Goal: Information Seeking & Learning: Learn about a topic

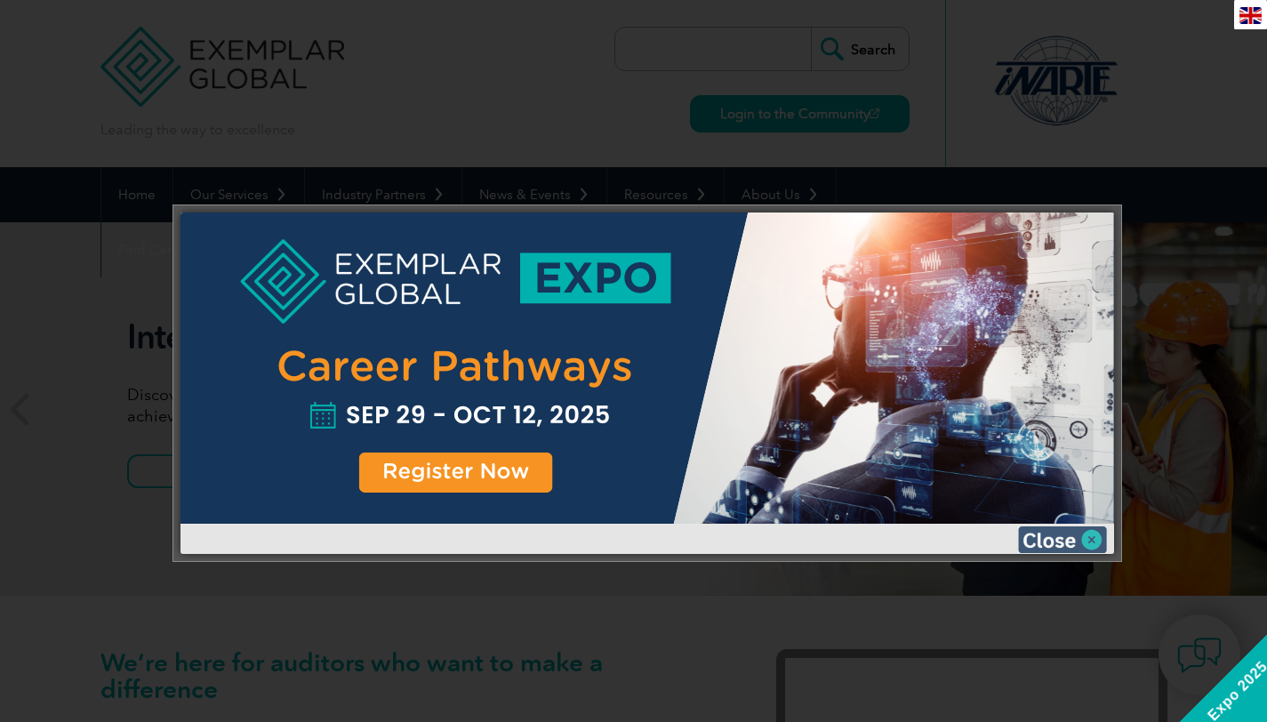
click at [1100, 537] on img at bounding box center [1062, 539] width 89 height 27
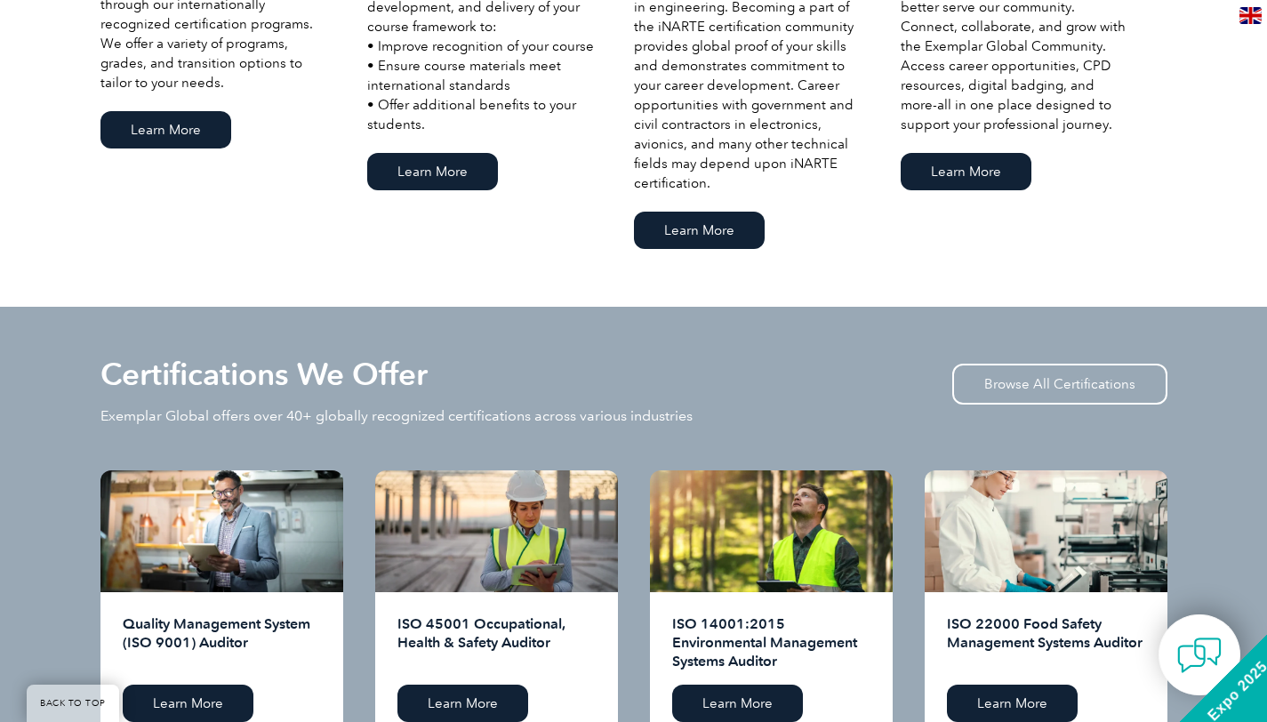
scroll to position [1687, 0]
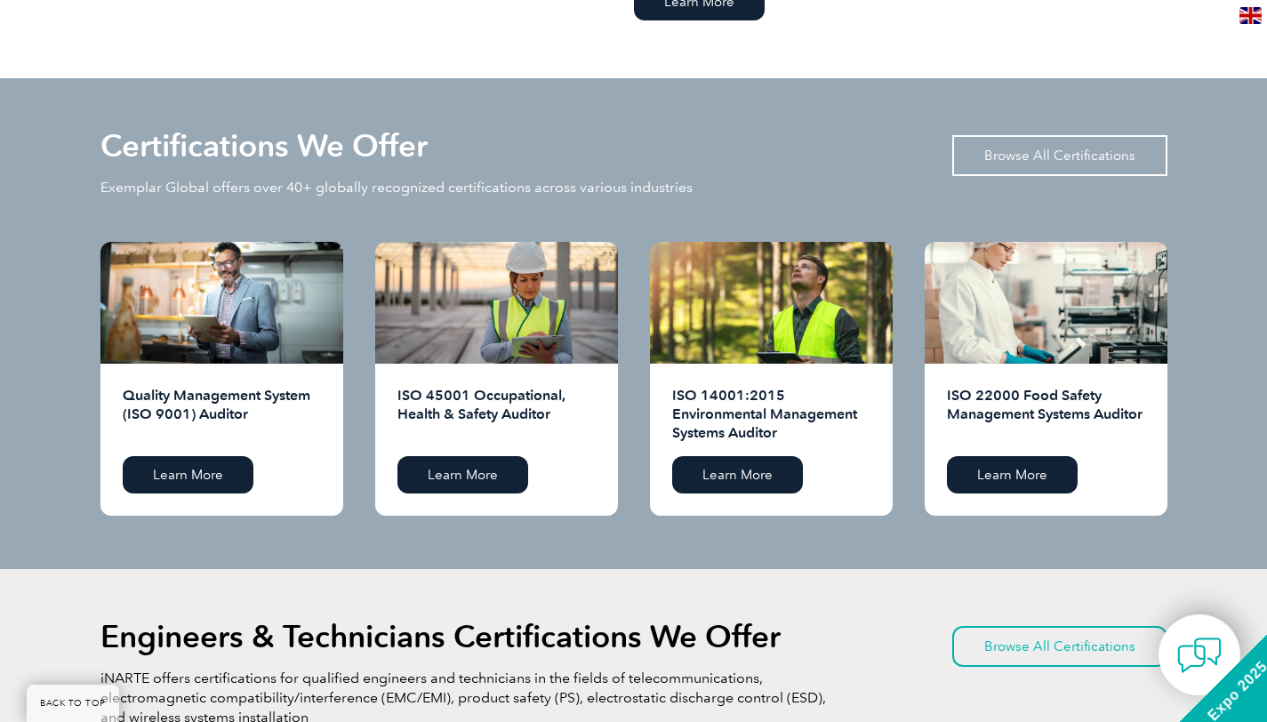
click at [1023, 155] on link "Browse All Certifications" at bounding box center [1059, 155] width 215 height 41
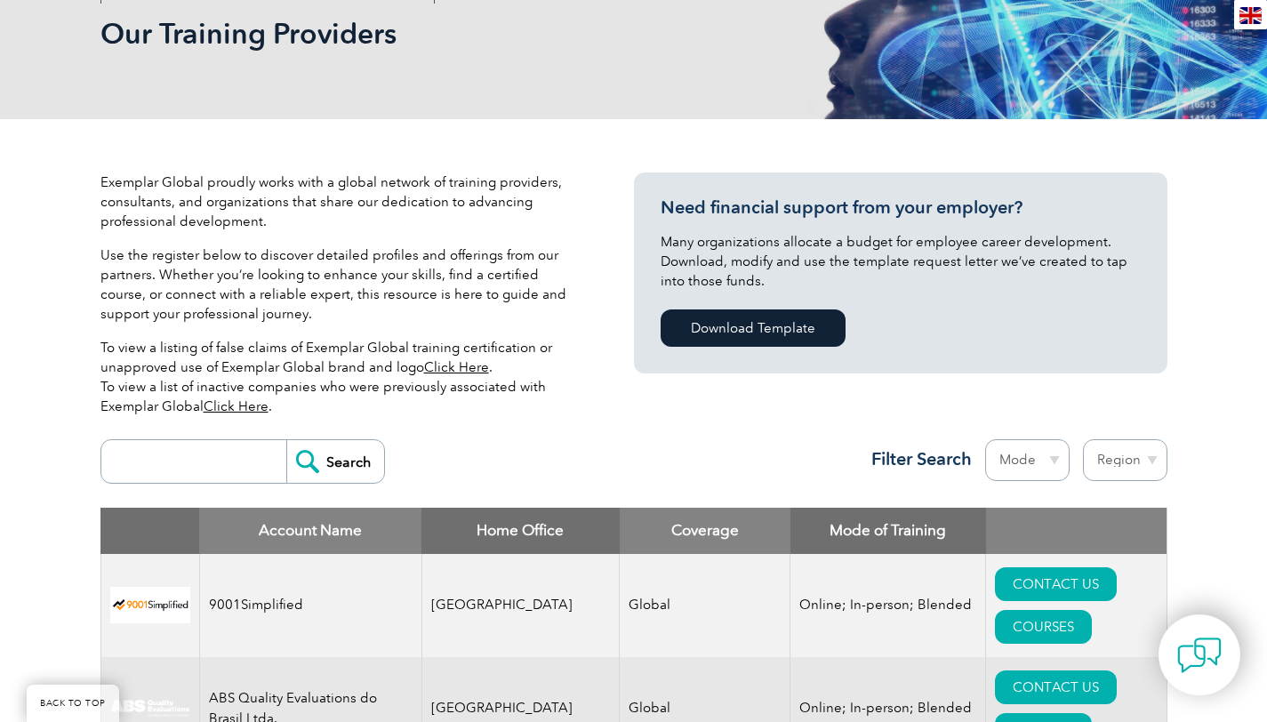
scroll to position [527, 0]
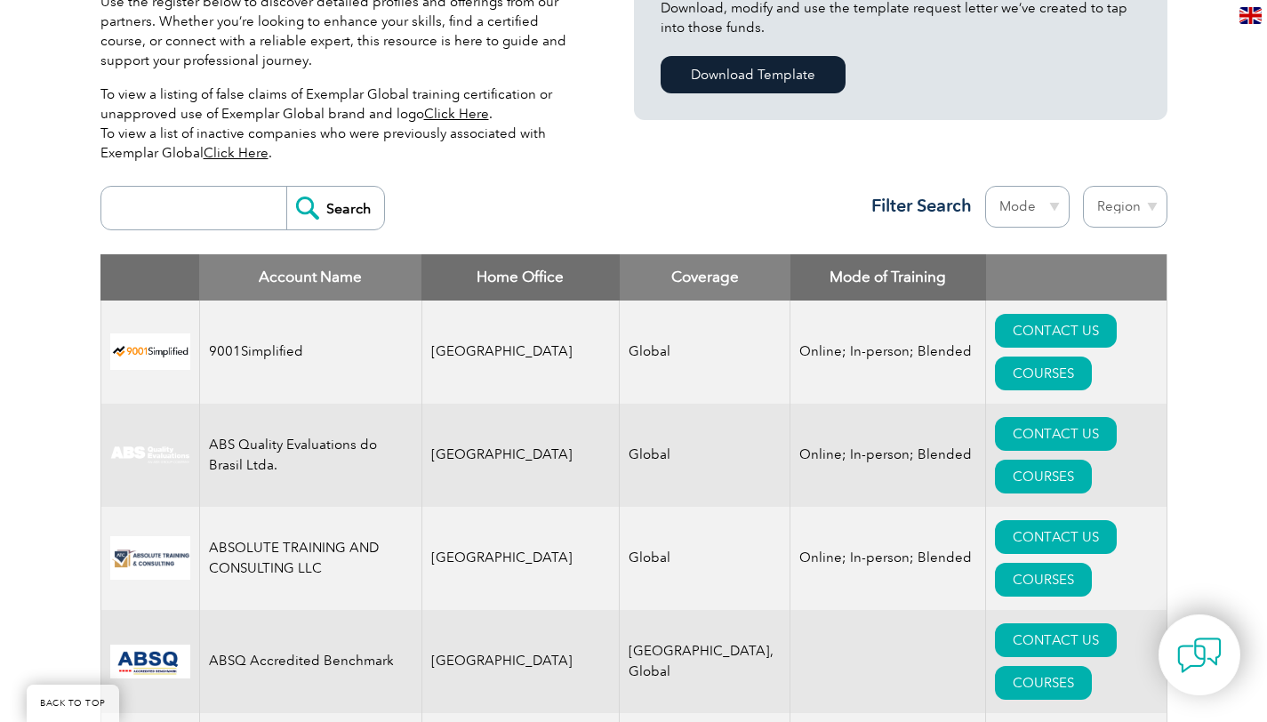
click at [1025, 209] on select "Mode Online In-person Blended" at bounding box center [1027, 207] width 84 height 42
click at [985, 186] on select "Mode Online In-person Blended" at bounding box center [1027, 207] width 84 height 42
click at [1131, 206] on select "Region Australia Bahrain Bangladesh Brazil Canada Colombia Dominican Republic E…" at bounding box center [1125, 207] width 84 height 42
select select "Mongolia"
click at [1083, 186] on select "Region Australia Bahrain Bangladesh Brazil Canada Colombia Dominican Republic E…" at bounding box center [1125, 207] width 84 height 42
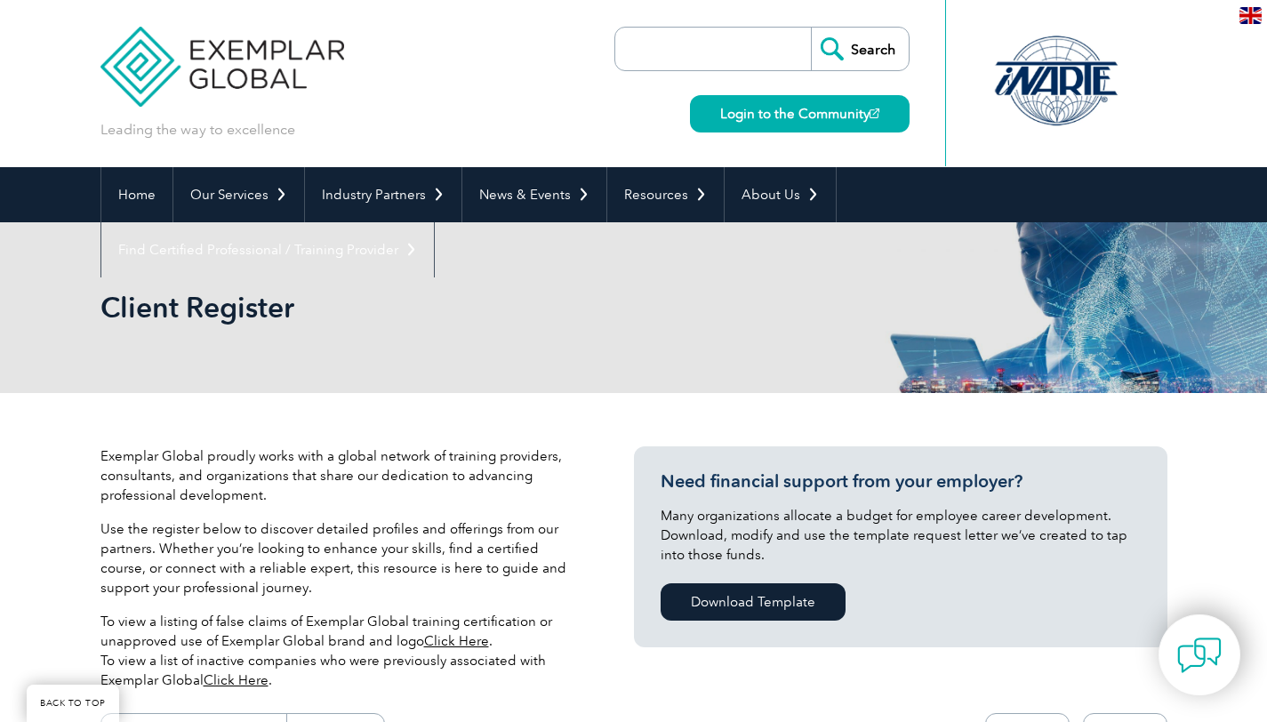
select select "Mongolia"
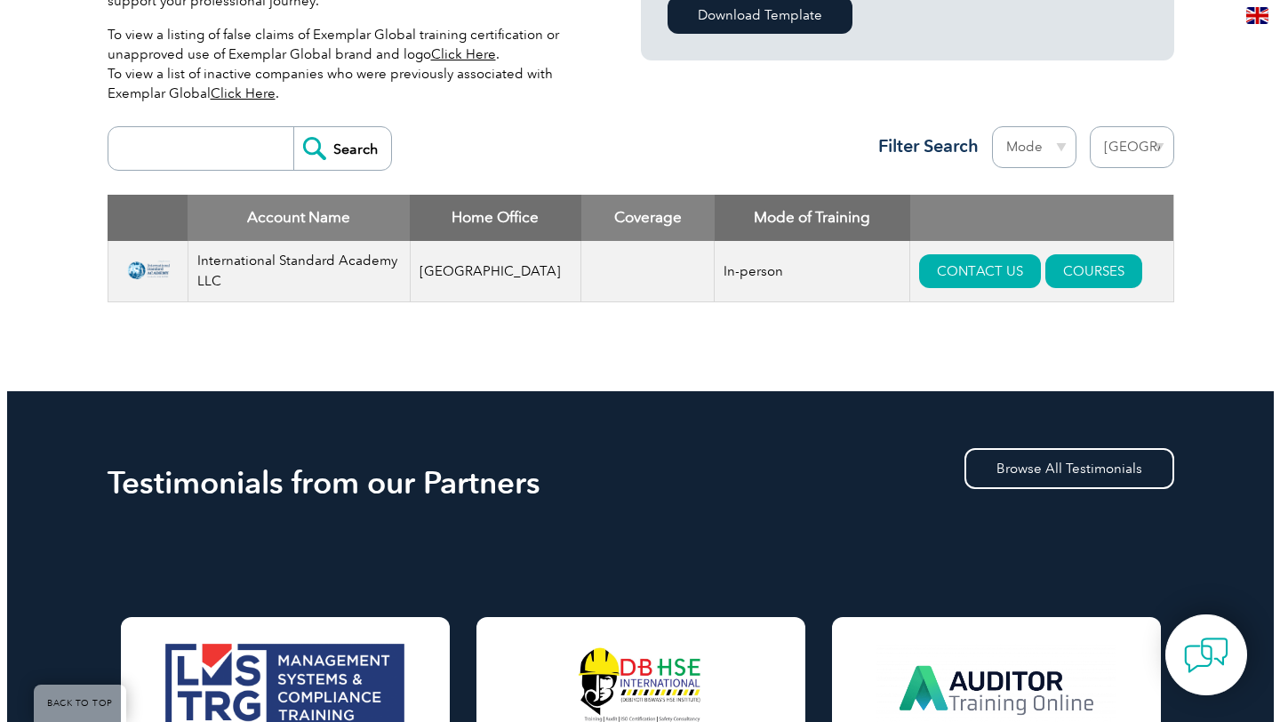
scroll to position [587, 0]
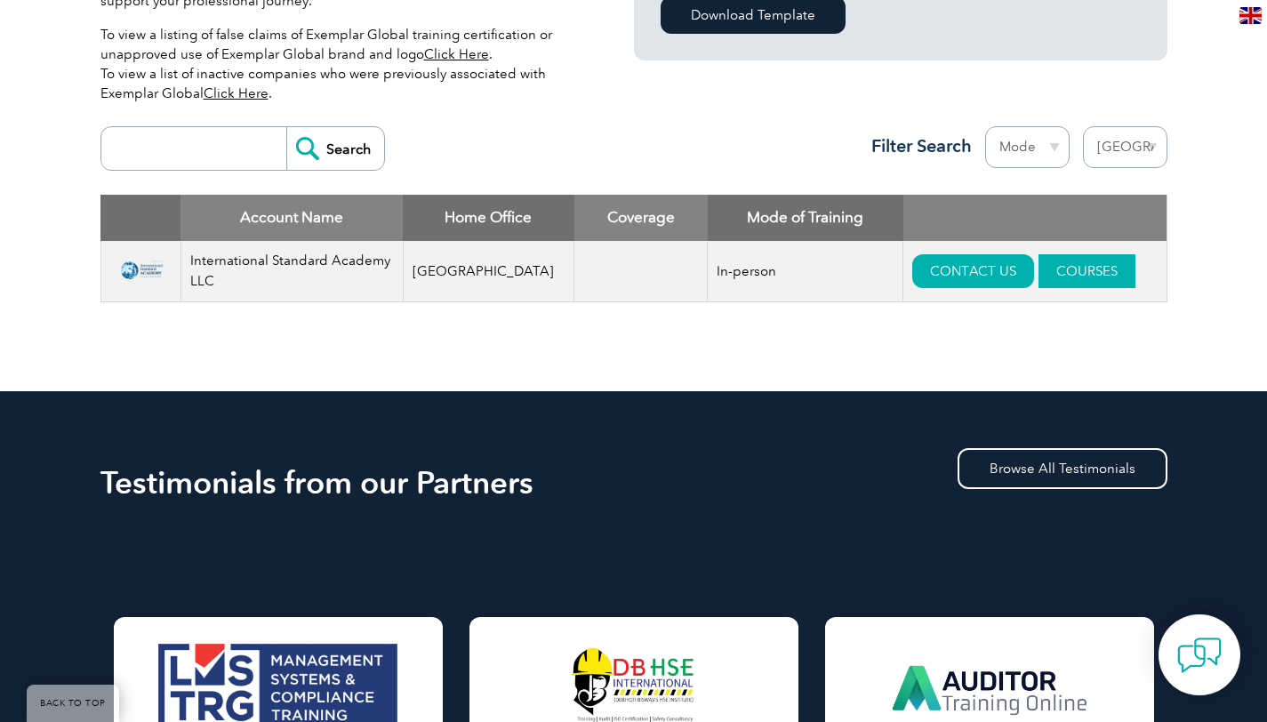
click at [1047, 273] on link "COURSES" at bounding box center [1086, 271] width 97 height 34
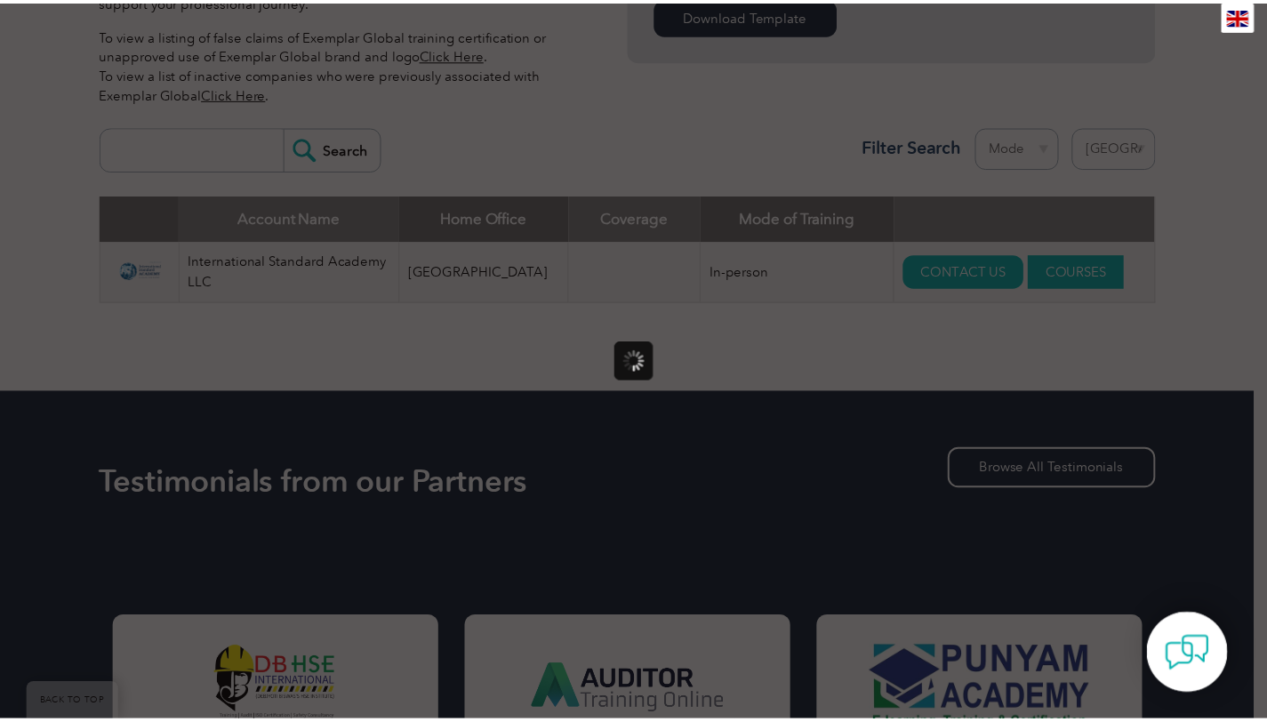
scroll to position [0, 0]
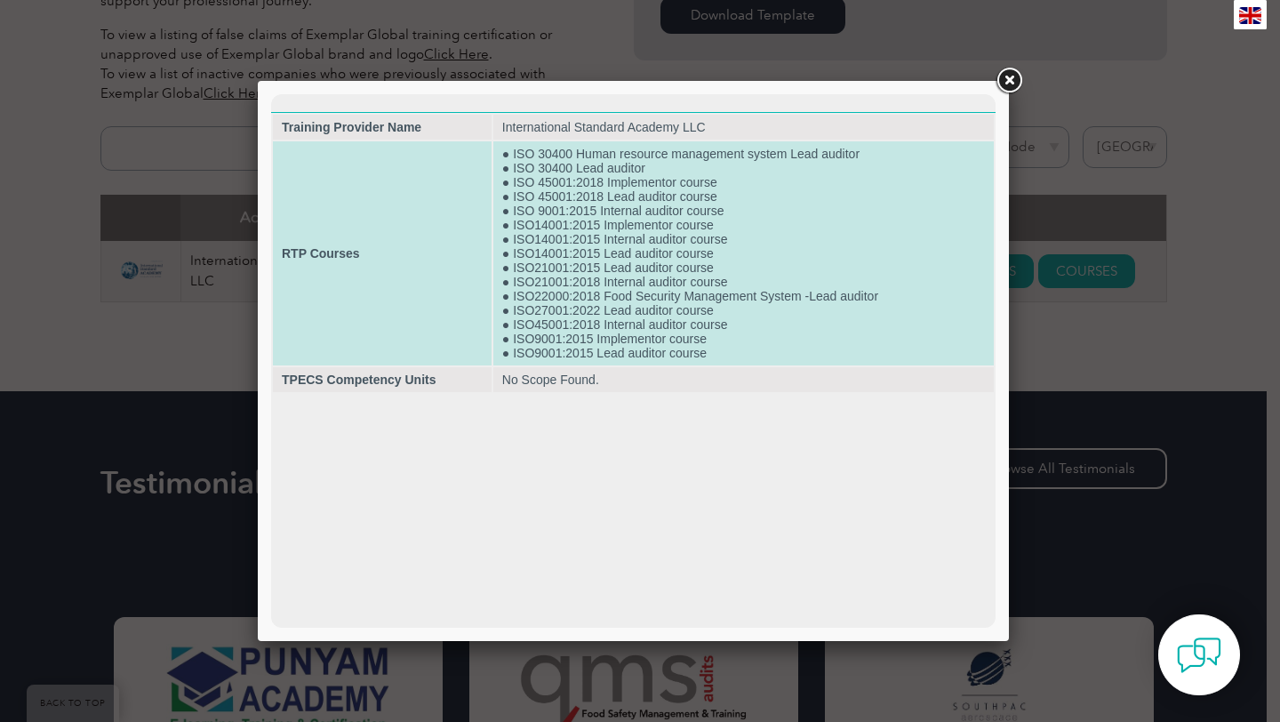
click at [584, 303] on td "● ISO 30400 Human resource management system Lead auditor ● ISO 30400 Lead audi…" at bounding box center [743, 253] width 501 height 224
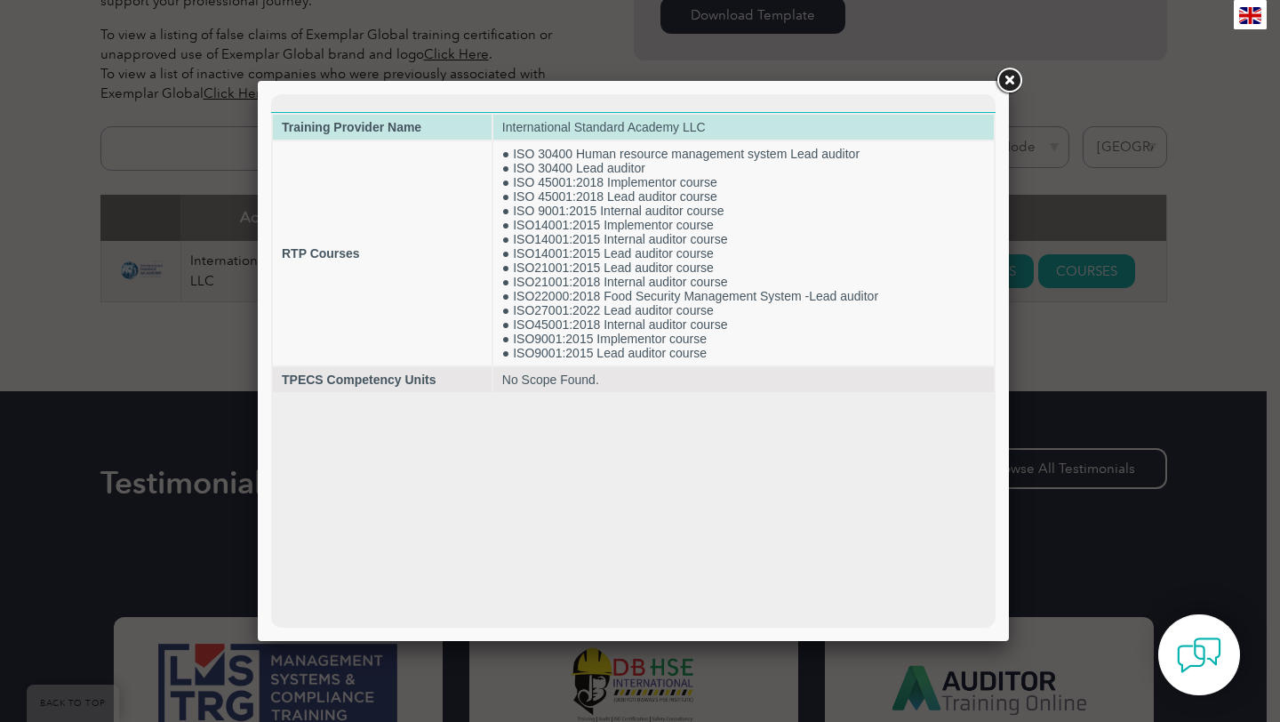
click at [674, 130] on td "International Standard Academy LLC" at bounding box center [743, 127] width 501 height 25
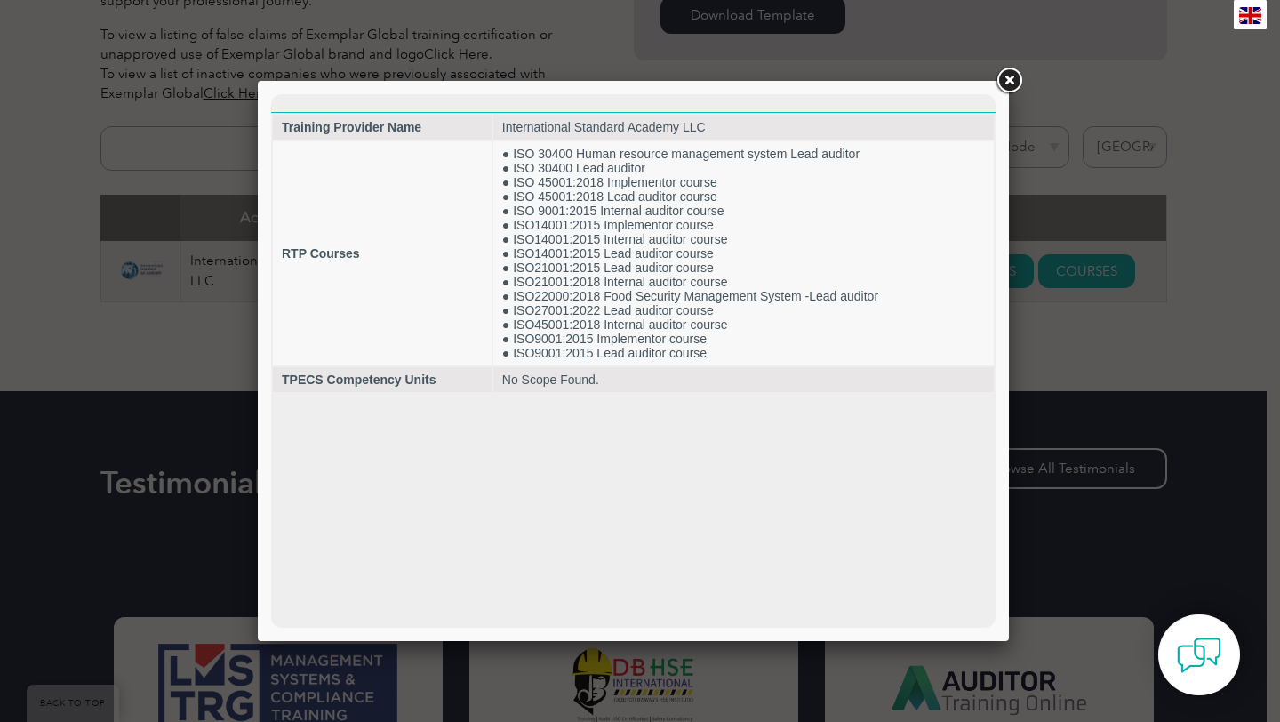
click at [1011, 82] on link at bounding box center [1009, 81] width 32 height 32
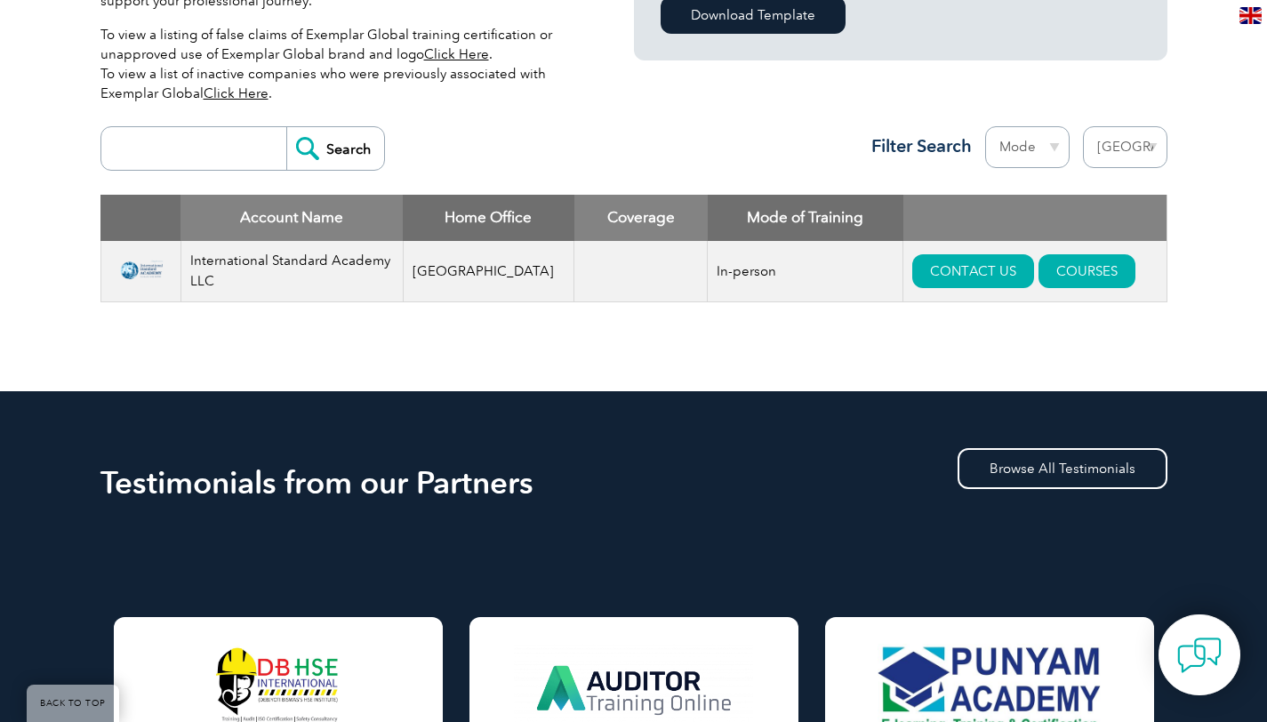
click at [131, 270] on img at bounding box center [140, 272] width 61 height 44
click at [266, 273] on td "International Standard Academy LLC" at bounding box center [291, 271] width 222 height 61
click at [438, 278] on td "[GEOGRAPHIC_DATA]" at bounding box center [489, 271] width 172 height 61
click at [710, 270] on td "In-person" at bounding box center [806, 271] width 196 height 61
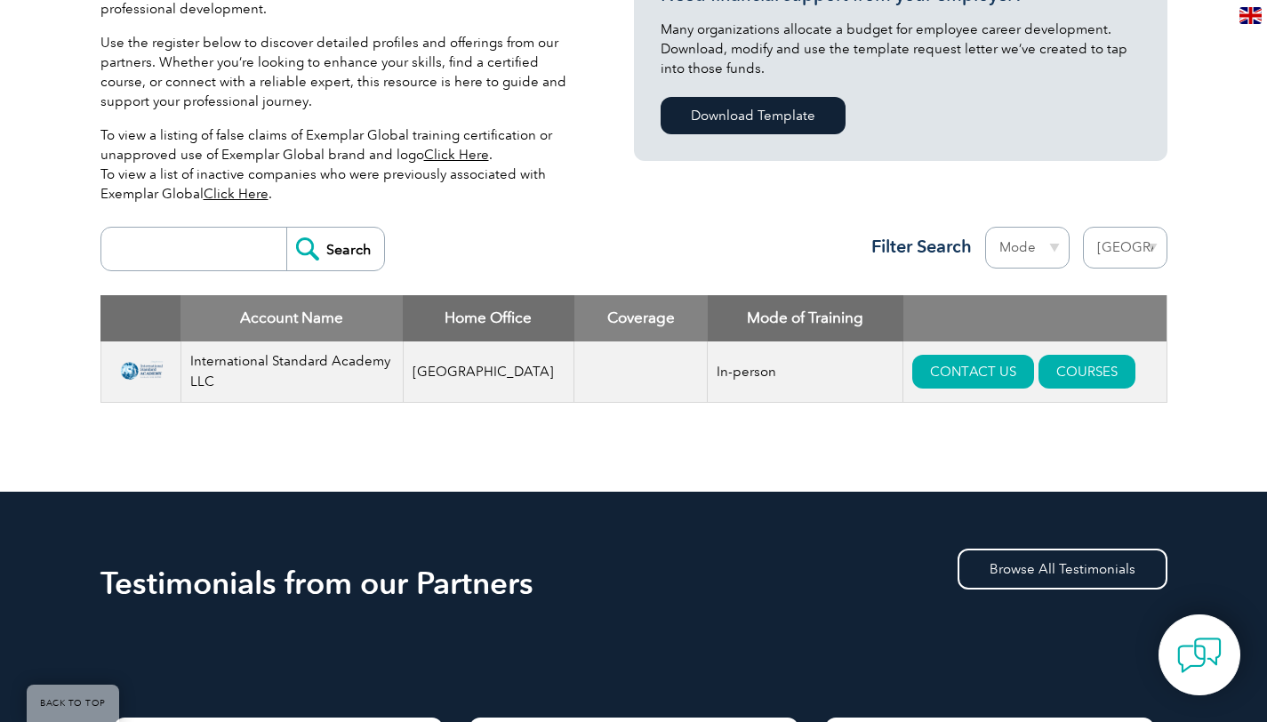
scroll to position [264, 0]
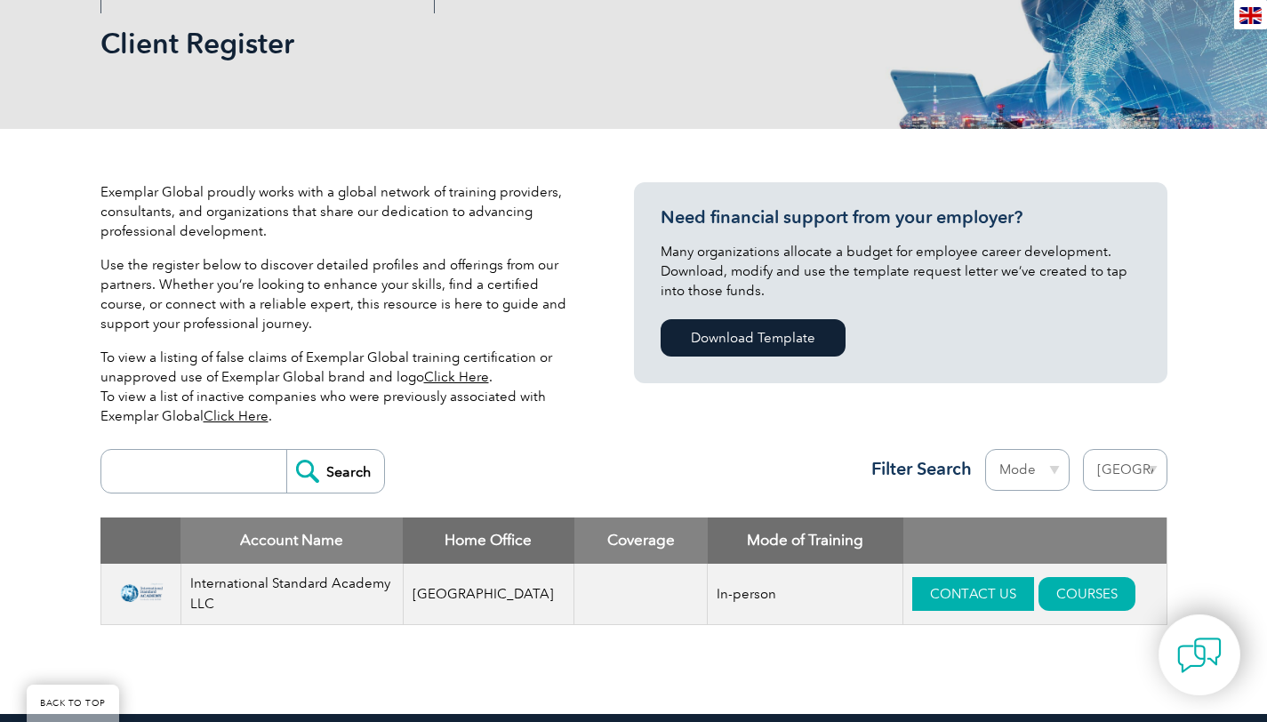
click at [912, 597] on link "CONTACT US" at bounding box center [973, 594] width 122 height 34
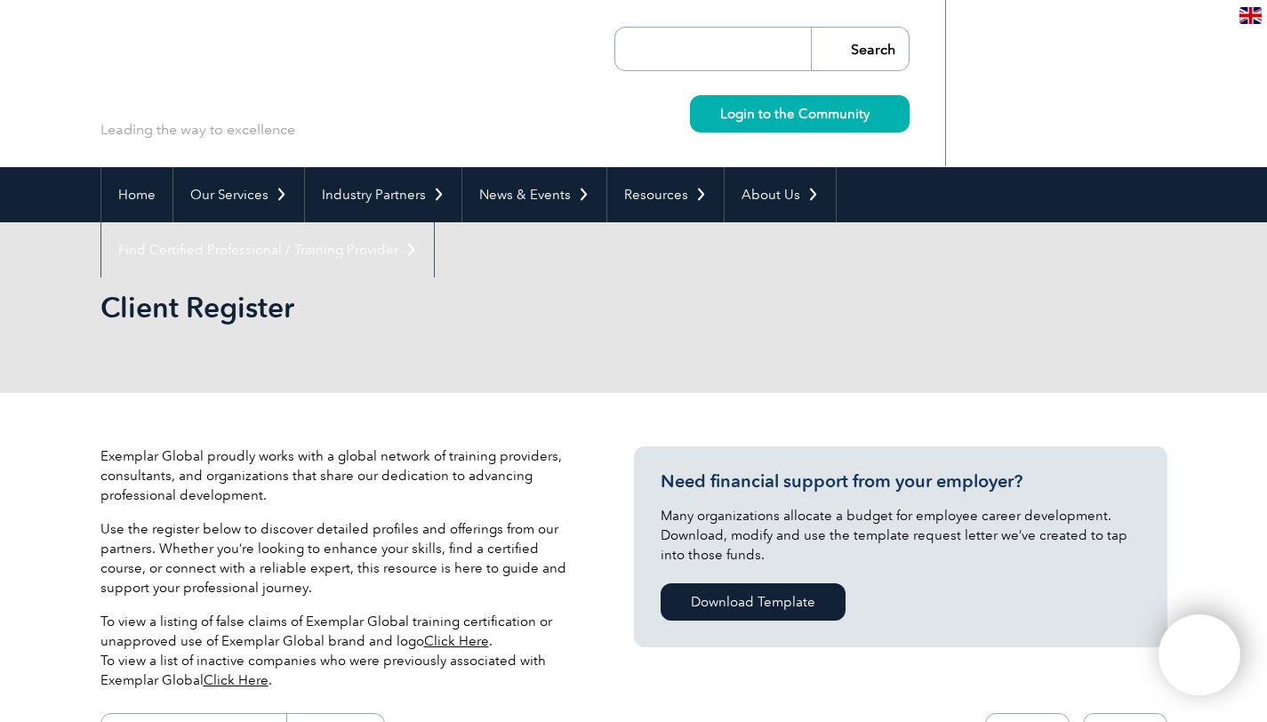
select select "[GEOGRAPHIC_DATA]"
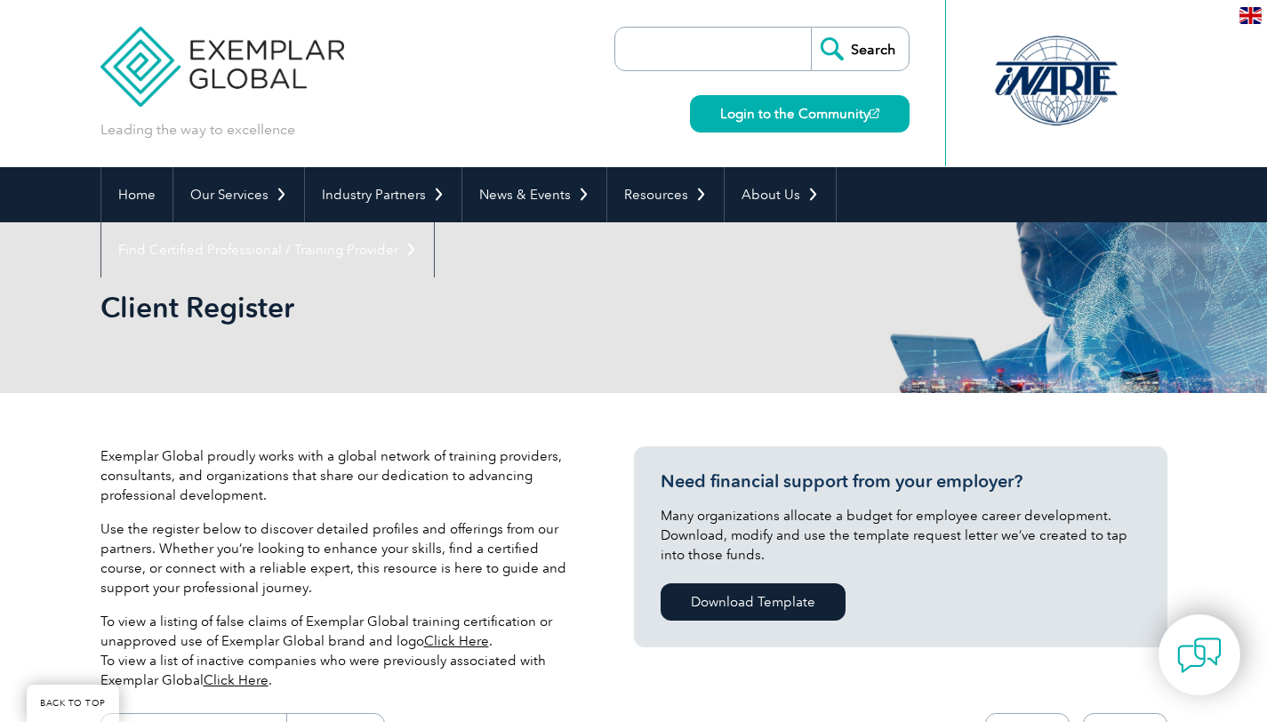
select select "[GEOGRAPHIC_DATA]"
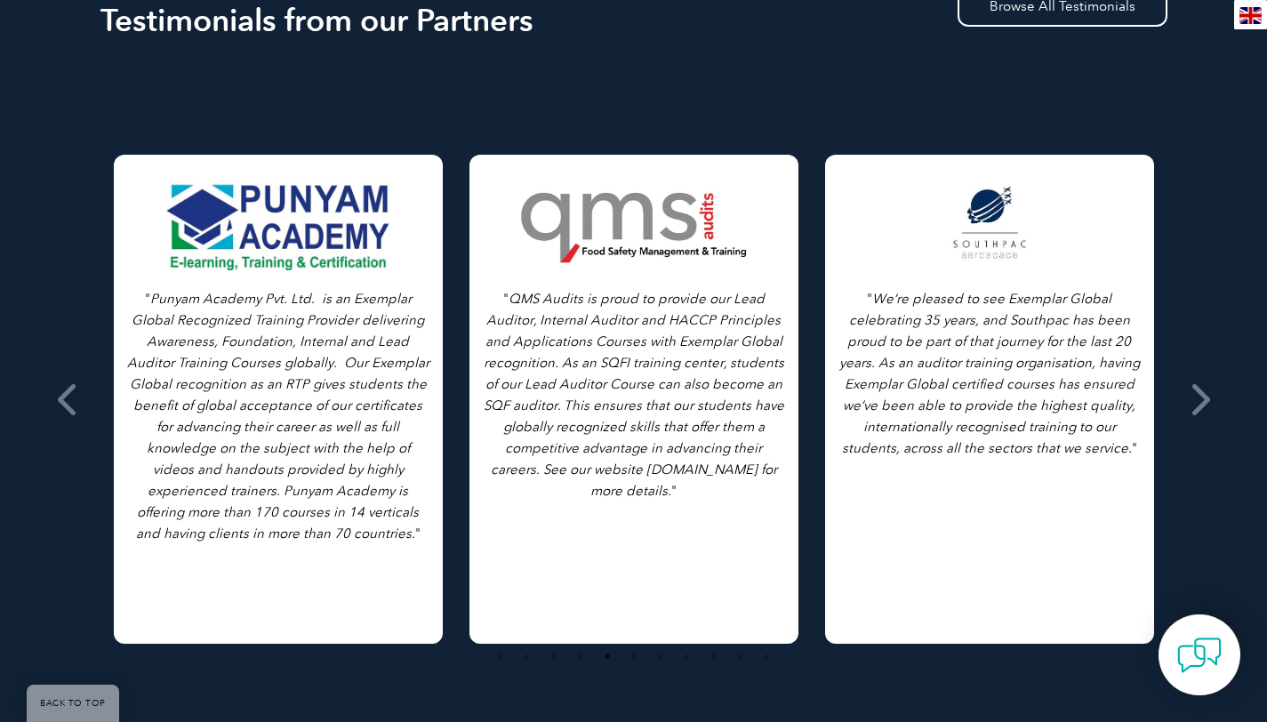
scroll to position [1049, 0]
click at [1207, 399] on icon at bounding box center [1199, 399] width 22 height 0
click at [1206, 399] on icon at bounding box center [1199, 399] width 22 height 0
click at [1204, 399] on icon at bounding box center [1199, 399] width 22 height 0
click at [55, 429] on span at bounding box center [69, 399] width 44 height 667
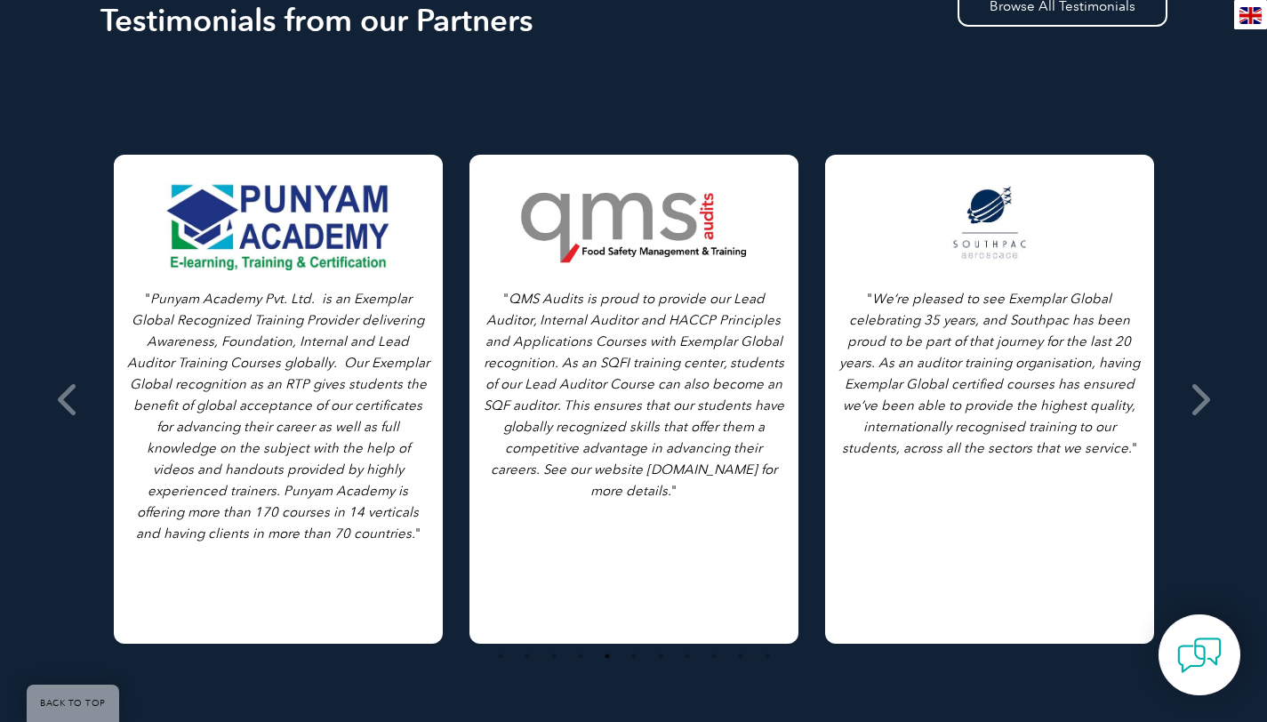
drag, startPoint x: 59, startPoint y: 421, endPoint x: 126, endPoint y: 404, distance: 69.9
click at [60, 399] on icon at bounding box center [69, 399] width 22 height 0
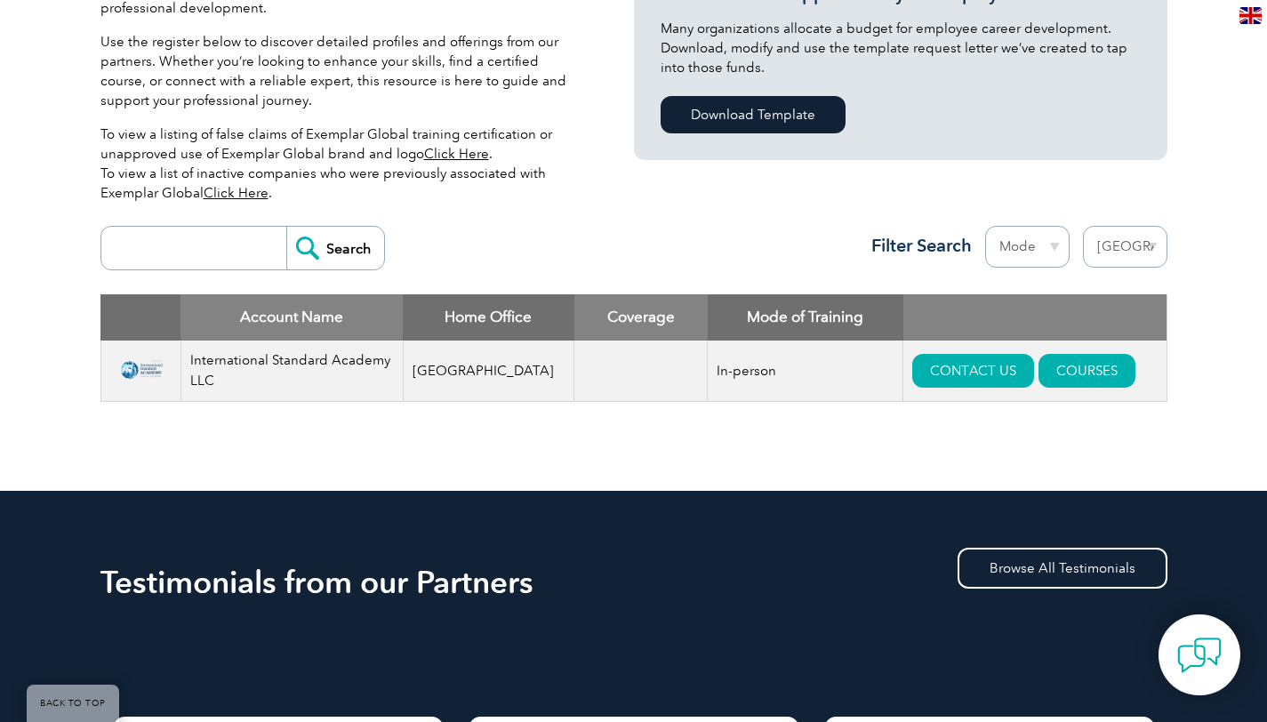
scroll to position [465, 0]
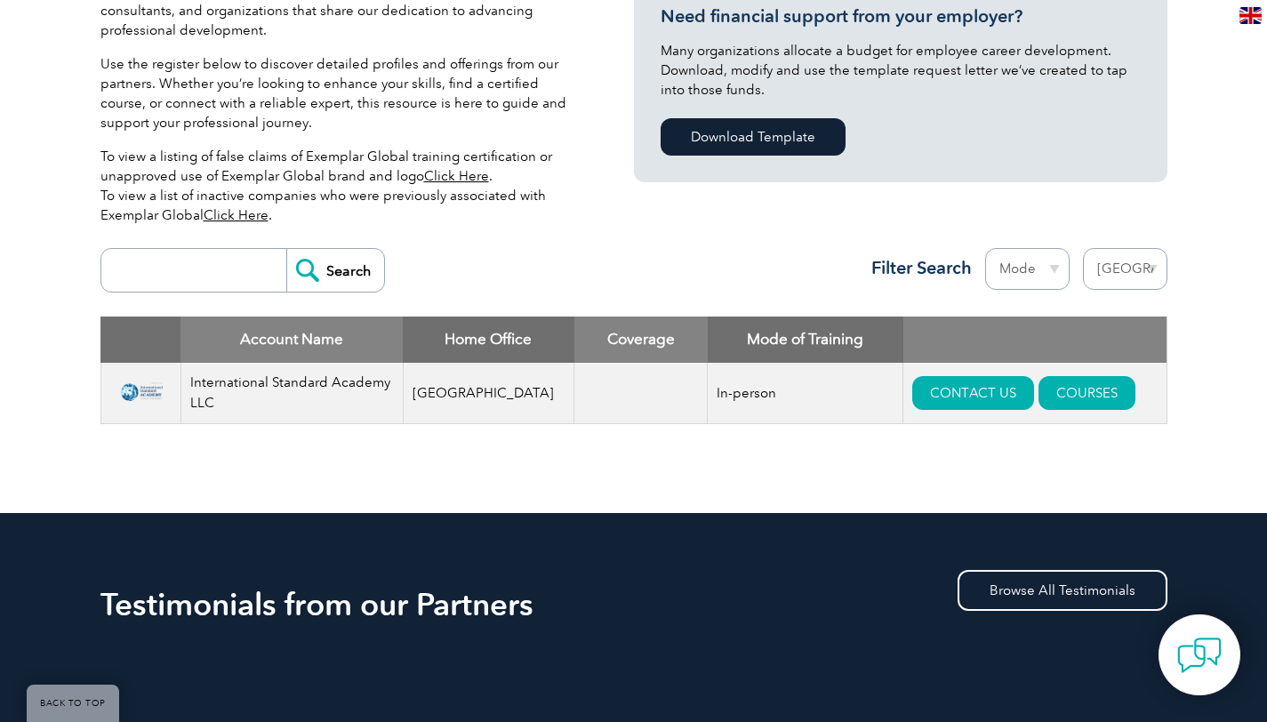
click at [1152, 268] on select "Region Australia Bahrain Bangladesh Brazil Canada Colombia Dominican Republic E…" at bounding box center [1125, 269] width 84 height 42
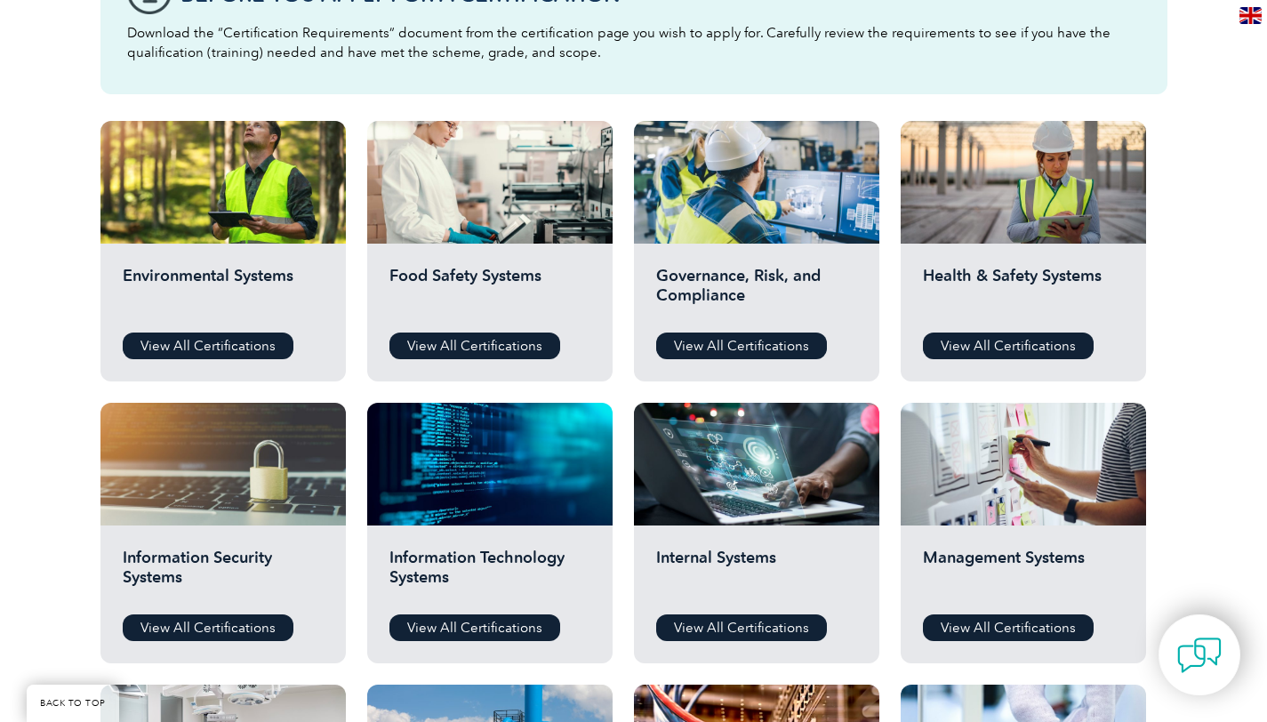
scroll to position [551, 0]
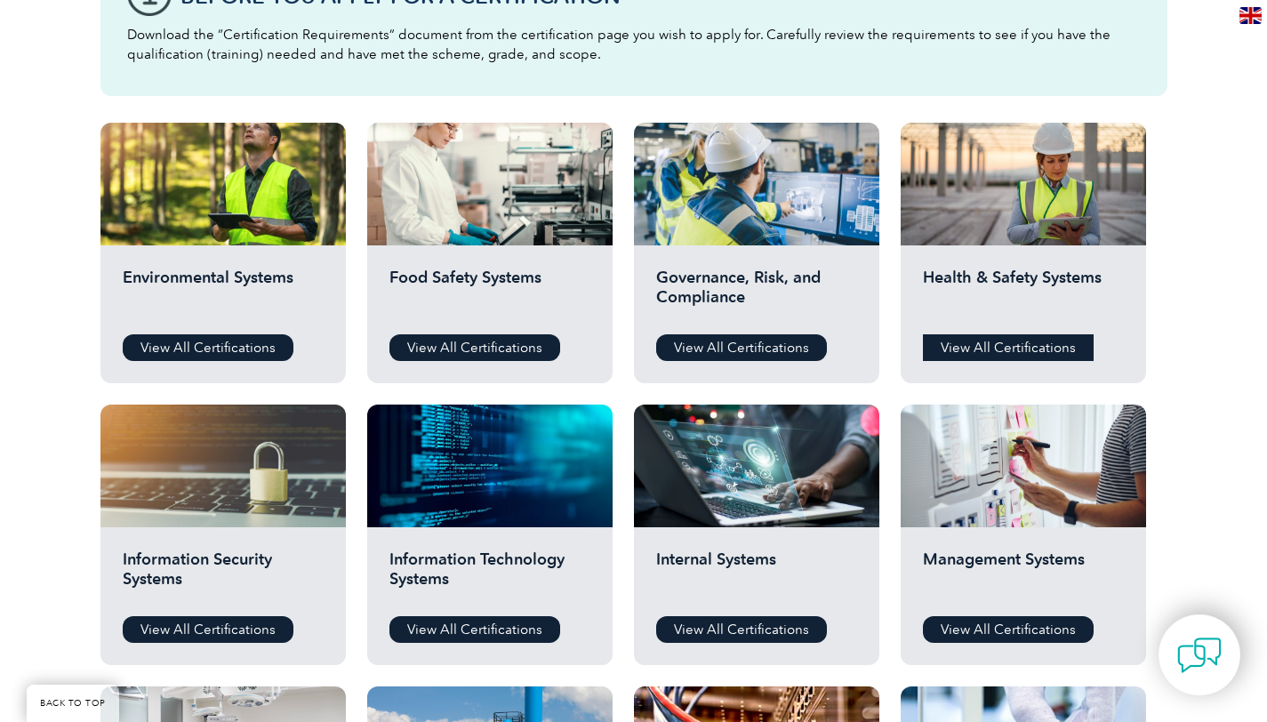
click at [981, 345] on link "View All Certifications" at bounding box center [1008, 347] width 171 height 27
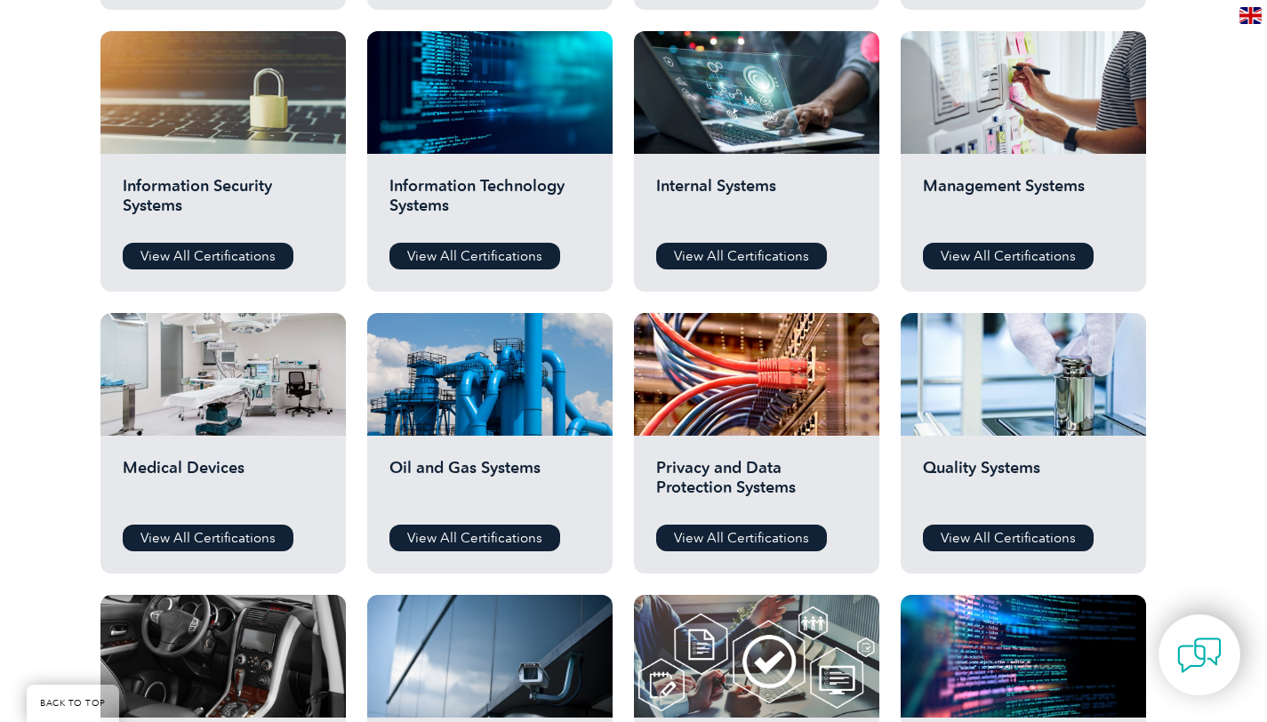
scroll to position [974, 0]
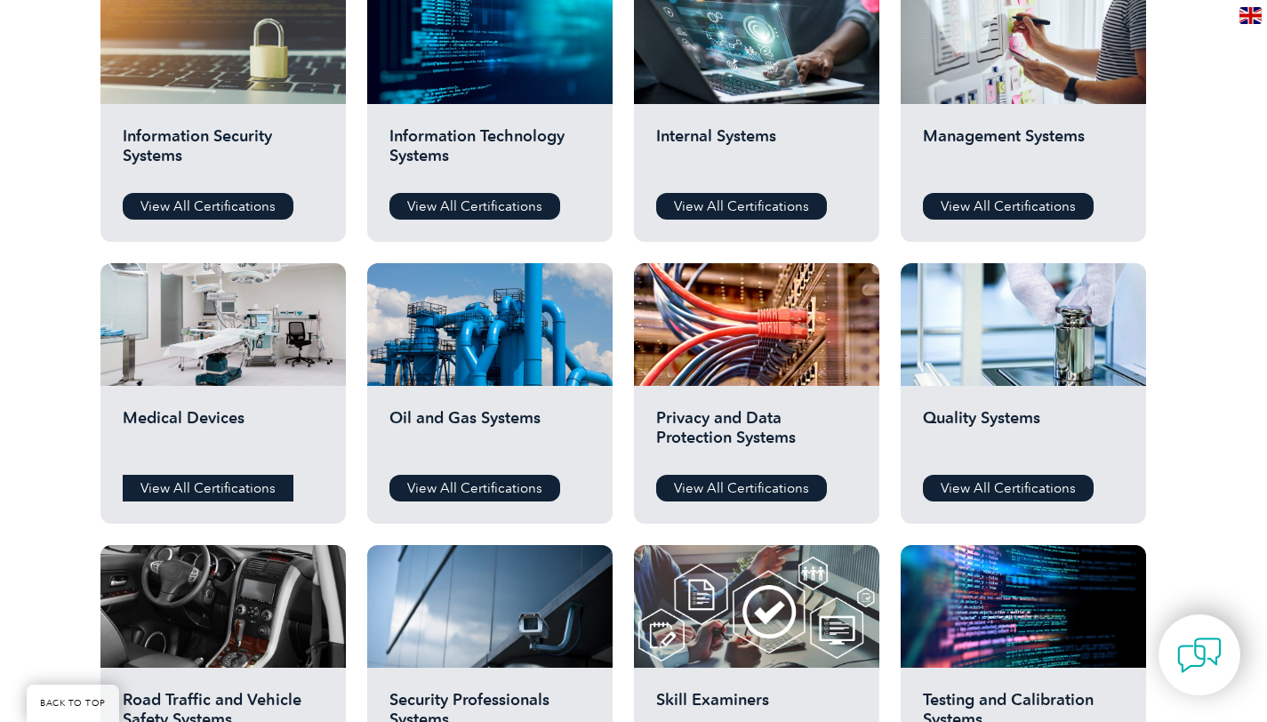
click at [222, 490] on link "View All Certifications" at bounding box center [208, 488] width 171 height 27
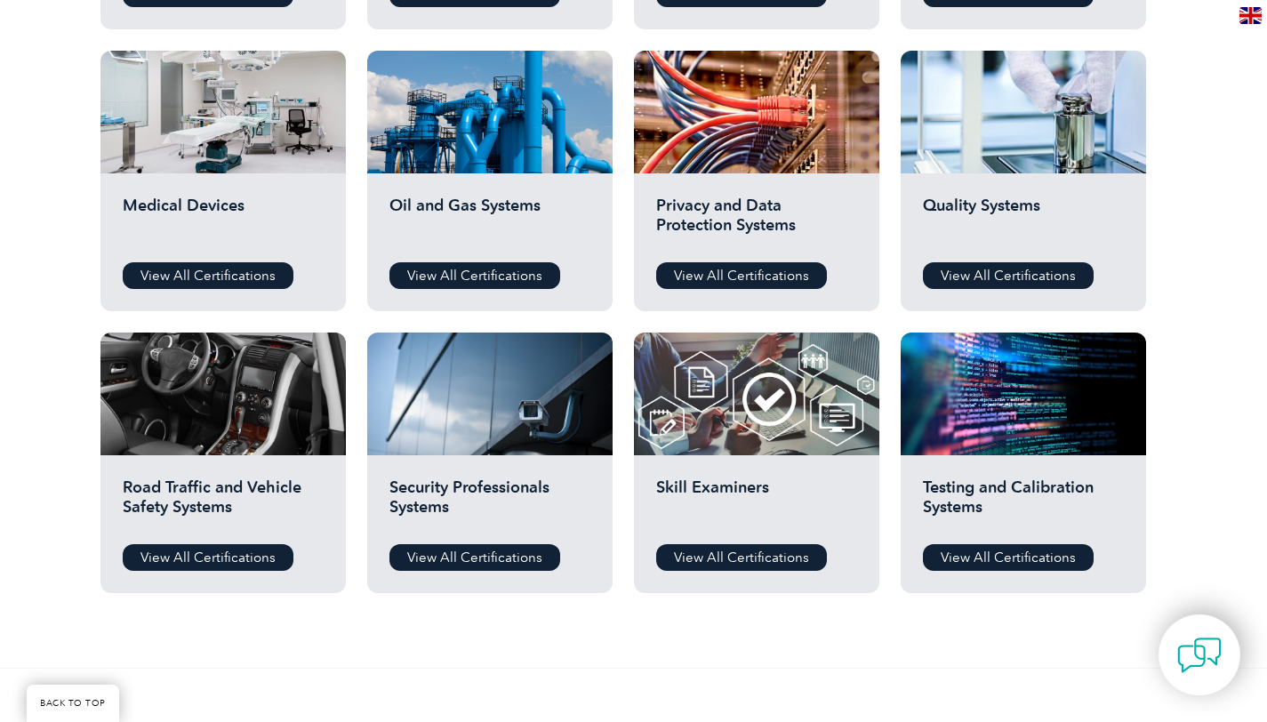
scroll to position [968, 0]
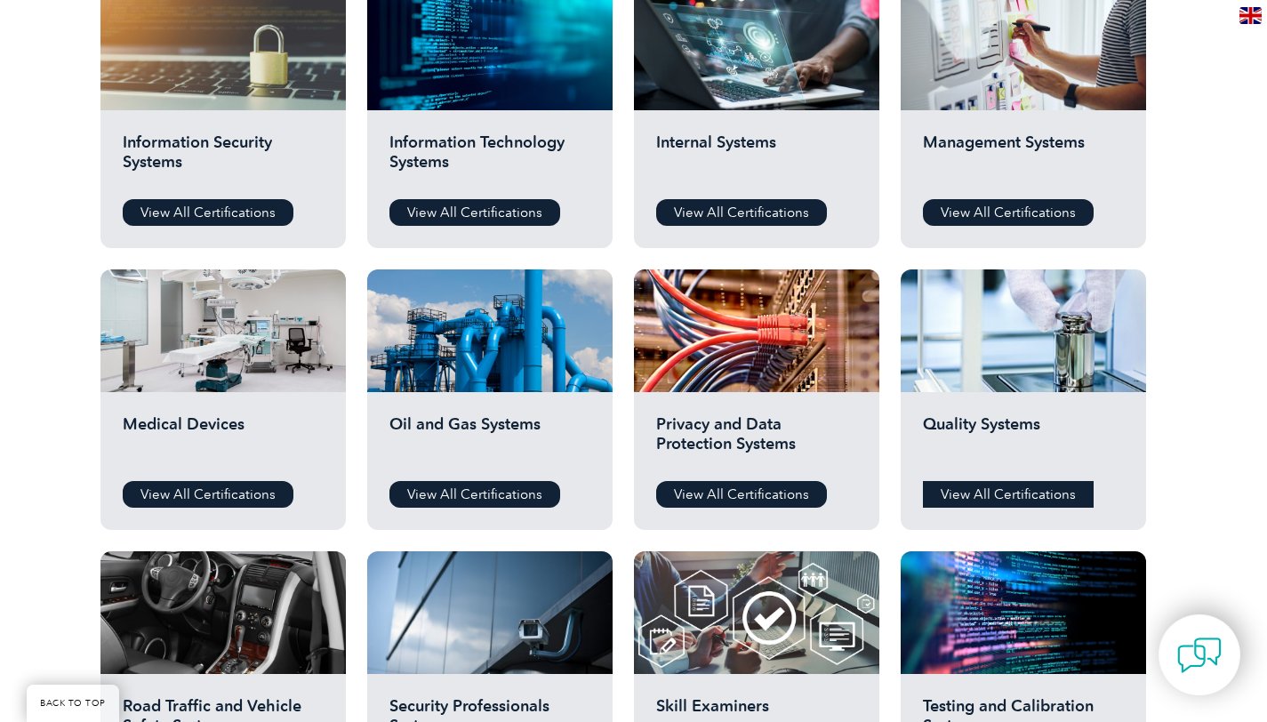
click at [961, 492] on link "View All Certifications" at bounding box center [1008, 494] width 171 height 27
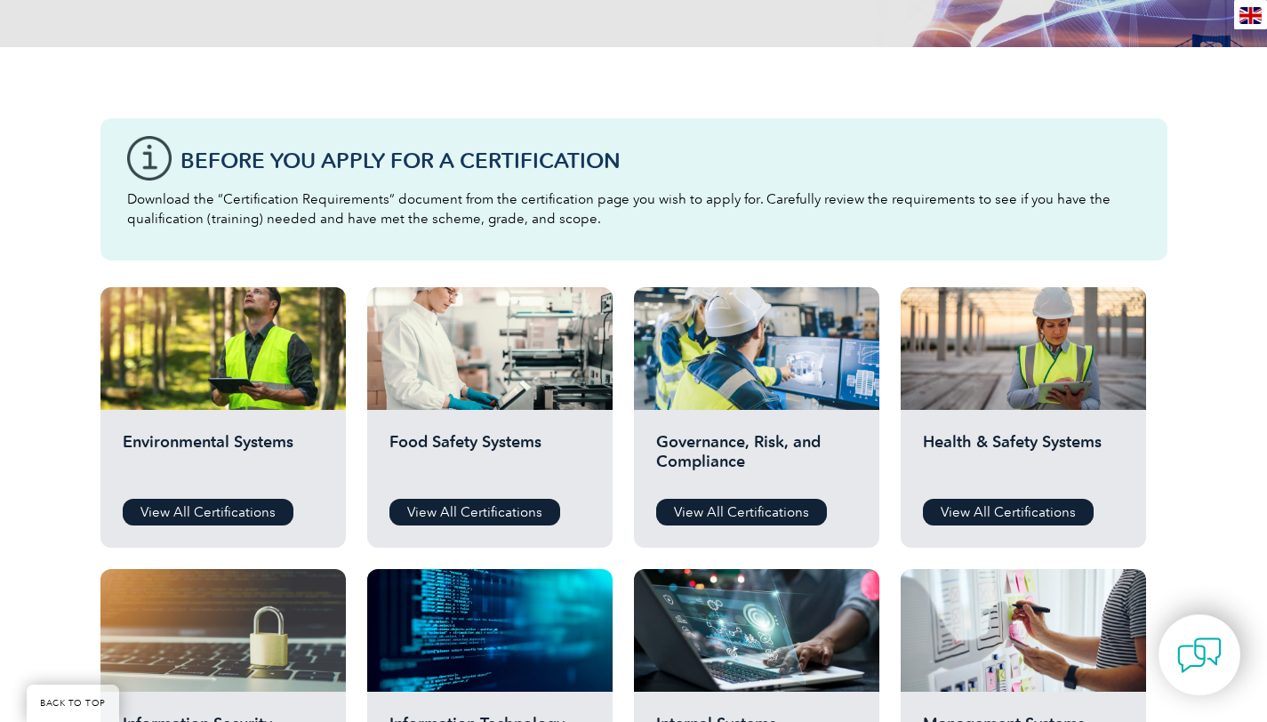
scroll to position [501, 0]
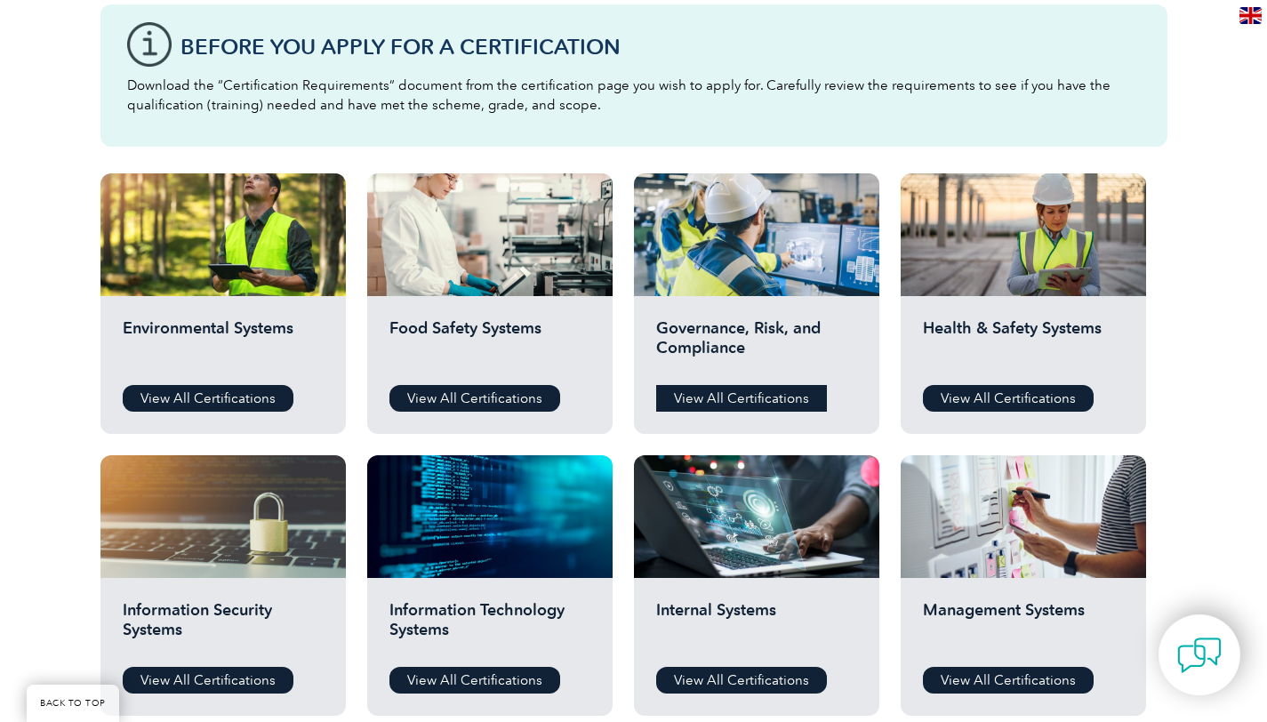
click at [716, 397] on link "View All Certifications" at bounding box center [741, 398] width 171 height 27
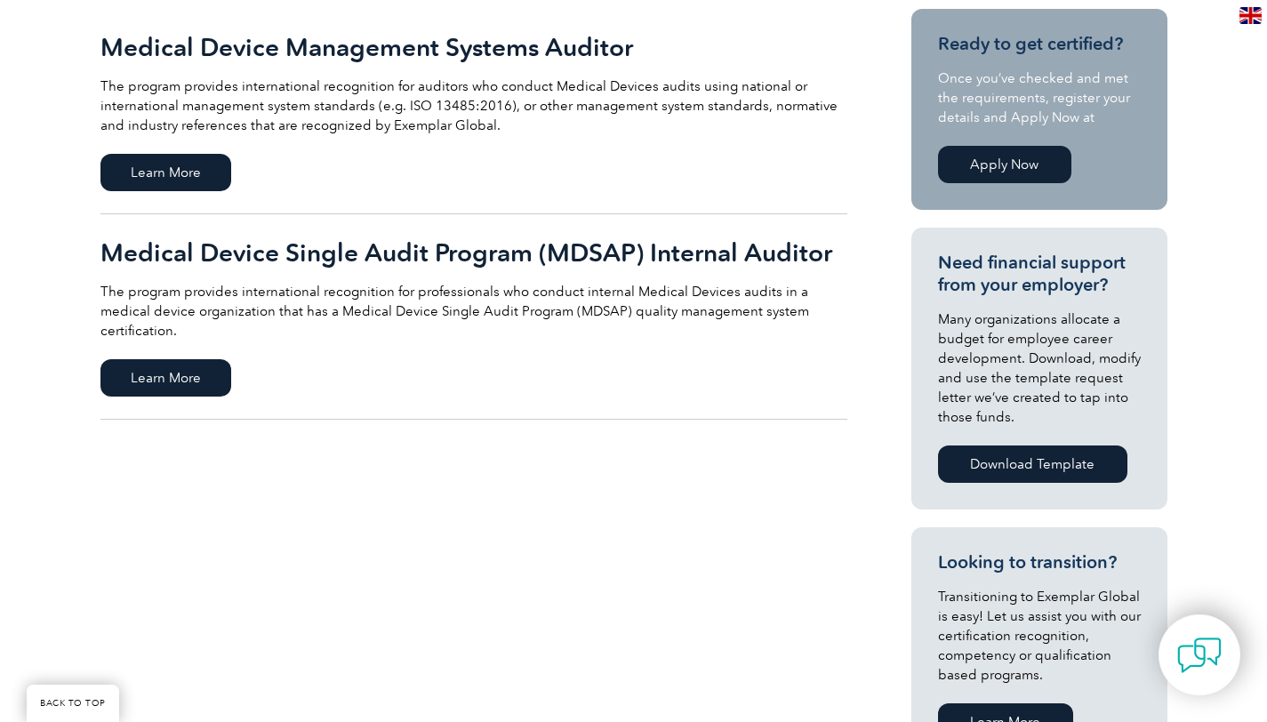
scroll to position [390, 0]
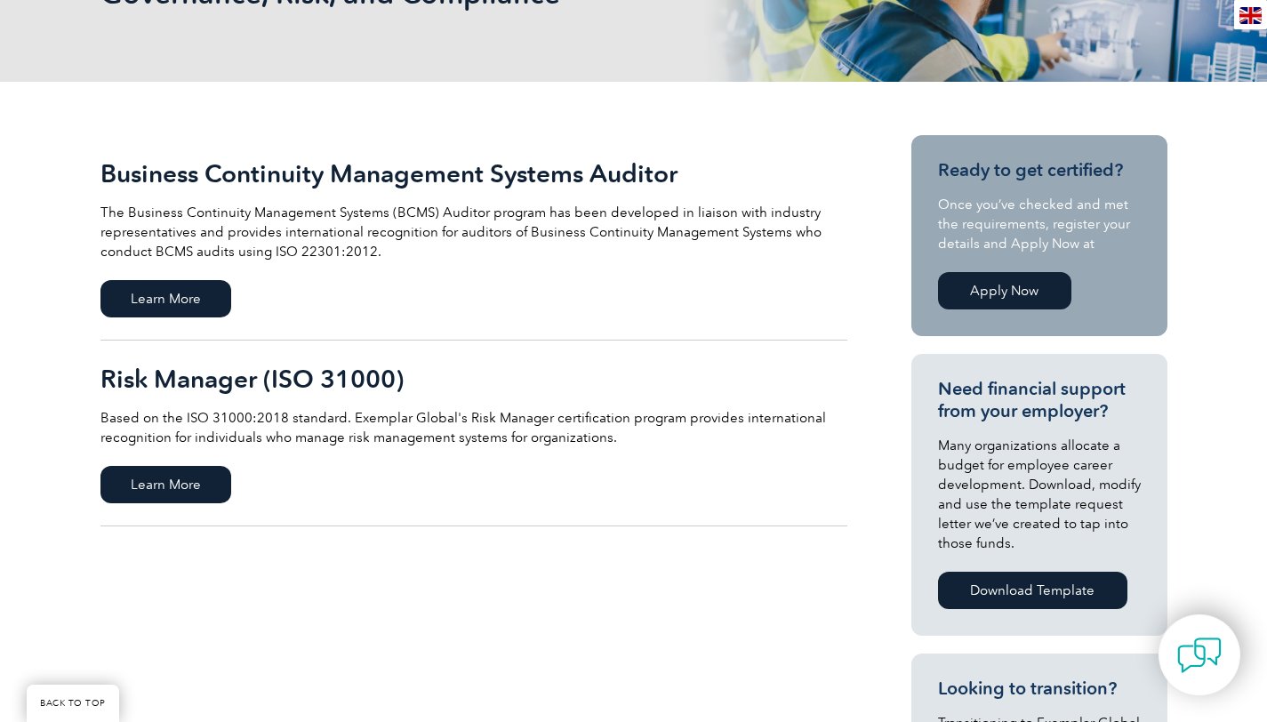
scroll to position [327, 0]
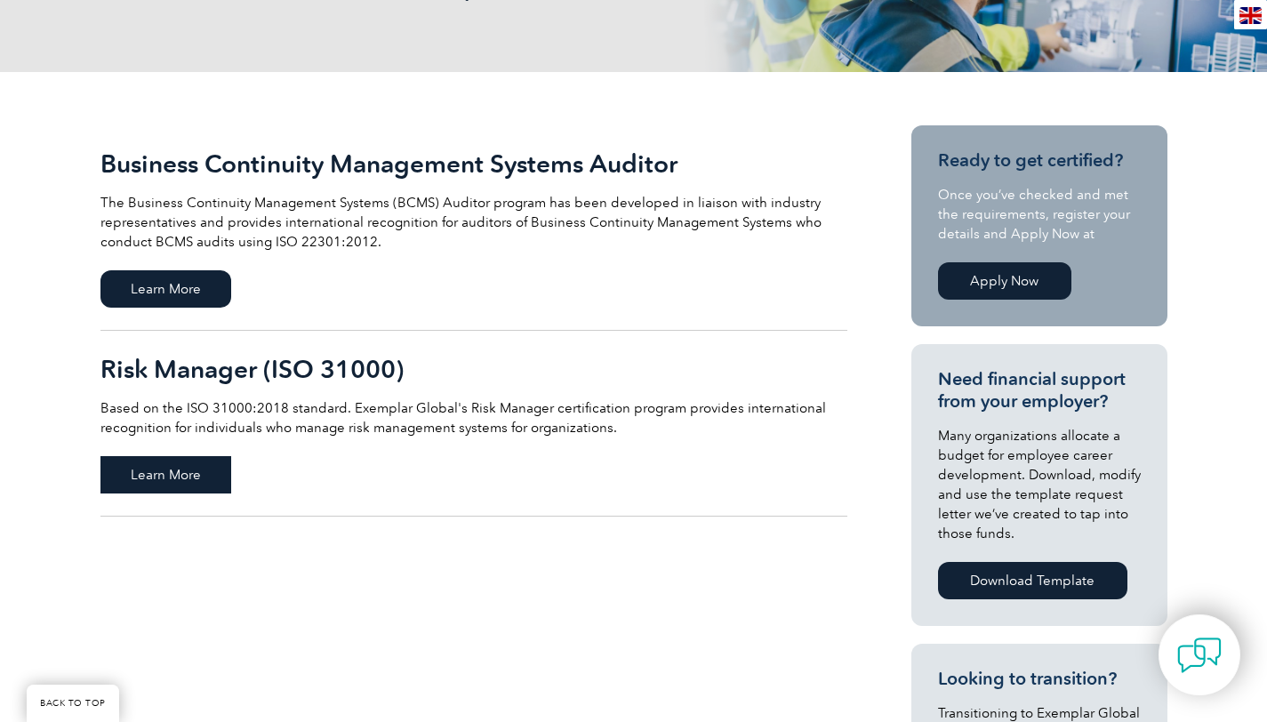
click at [154, 471] on span "Learn More" at bounding box center [165, 474] width 131 height 37
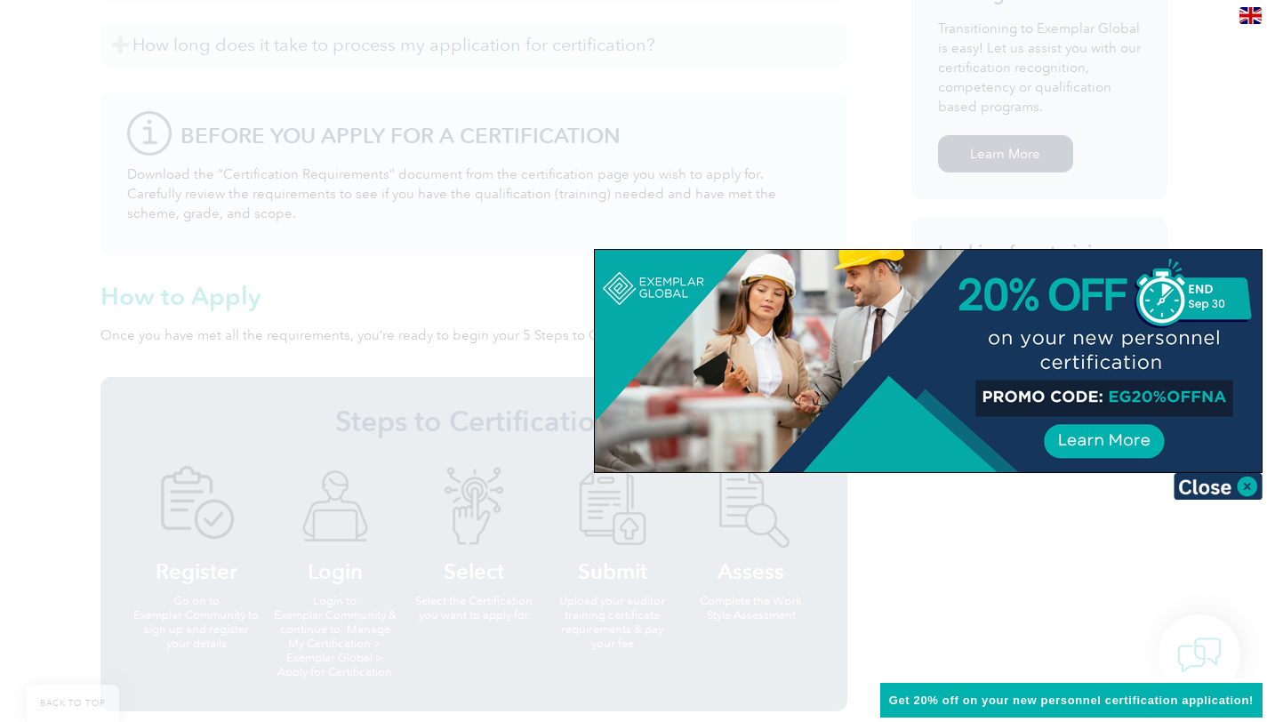
scroll to position [1239, 0]
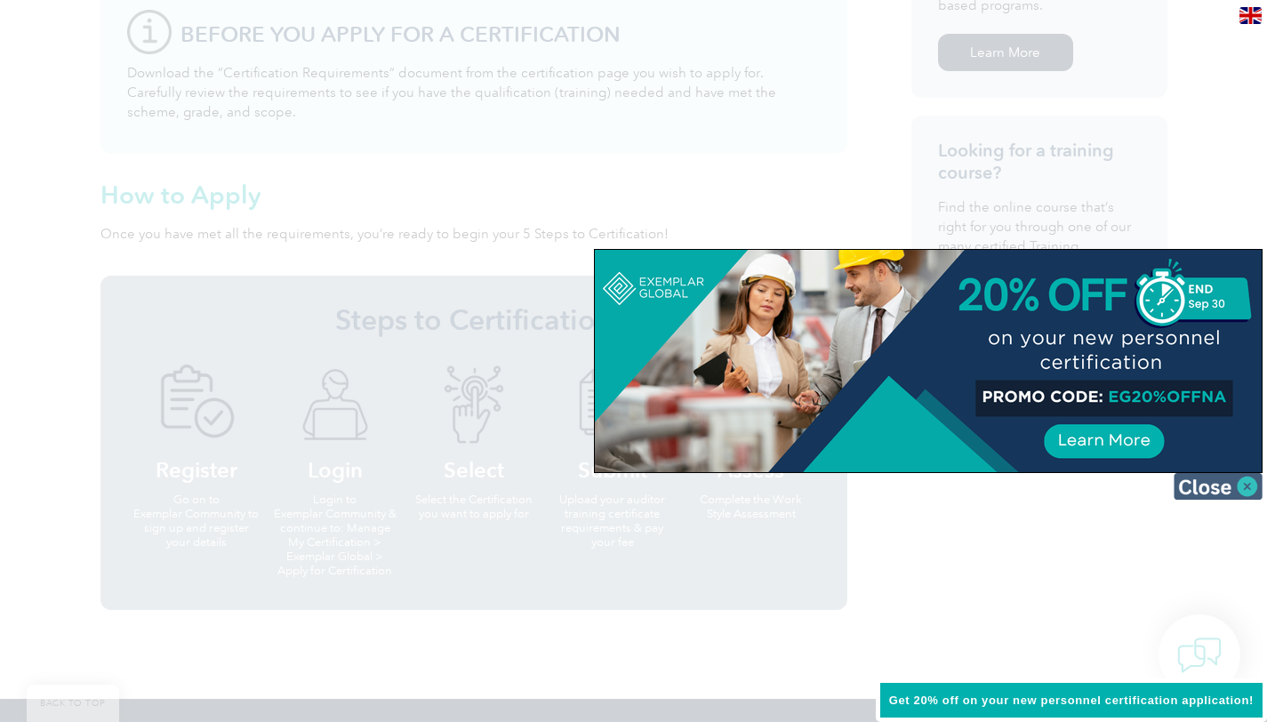
click at [1252, 486] on img at bounding box center [1217, 486] width 89 height 27
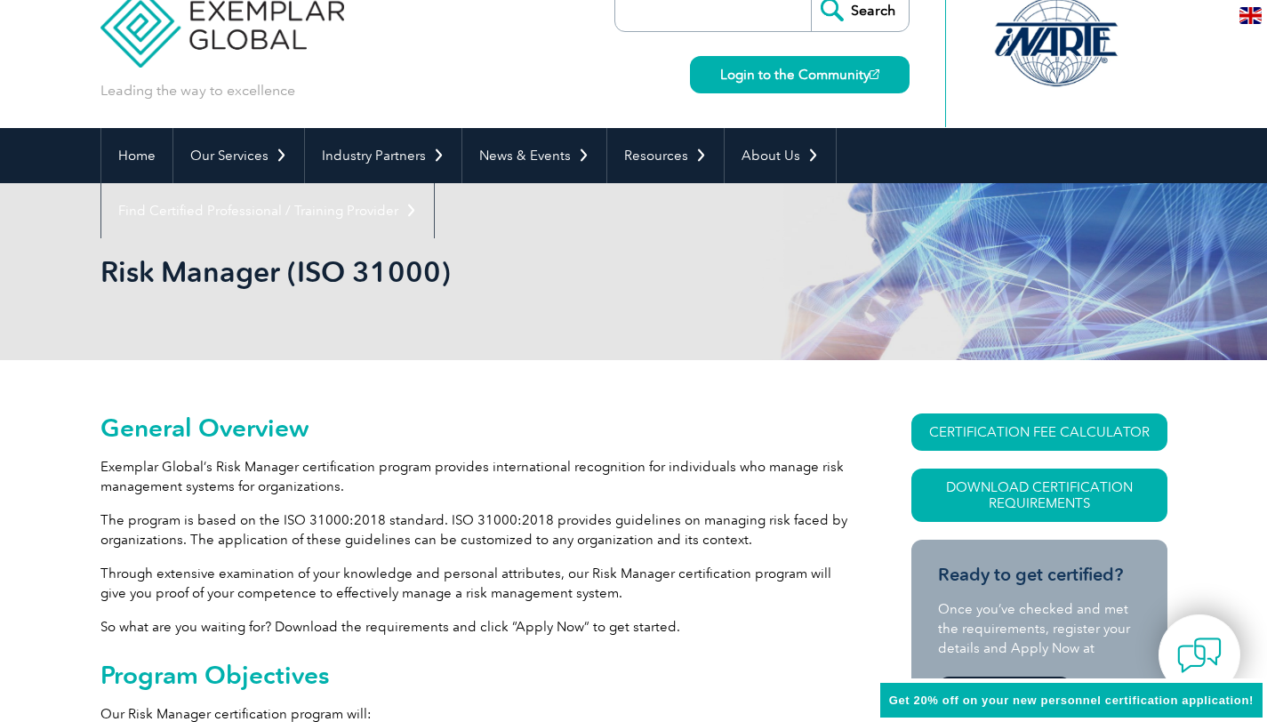
scroll to position [0, 0]
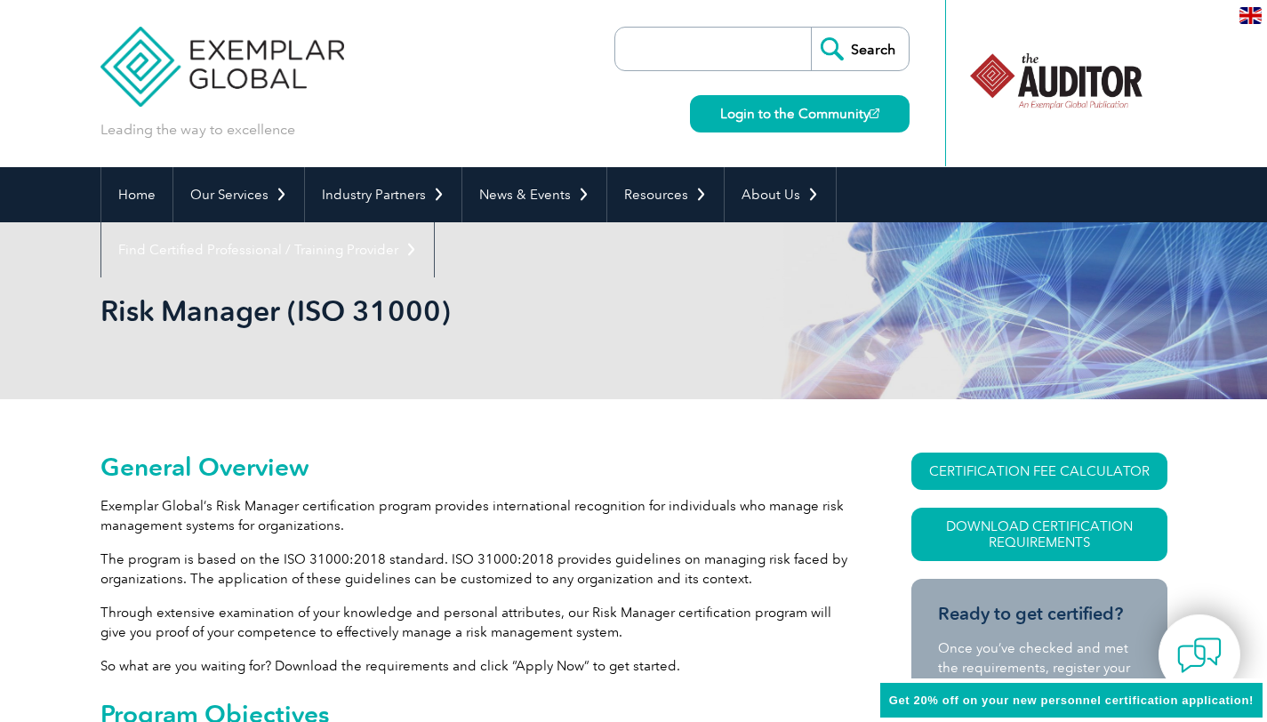
click at [387, 315] on h1 "Risk Manager (ISO 31000)" at bounding box center [441, 310] width 683 height 35
click at [388, 320] on h1 "Risk Manager (ISO 31000)" at bounding box center [441, 310] width 683 height 35
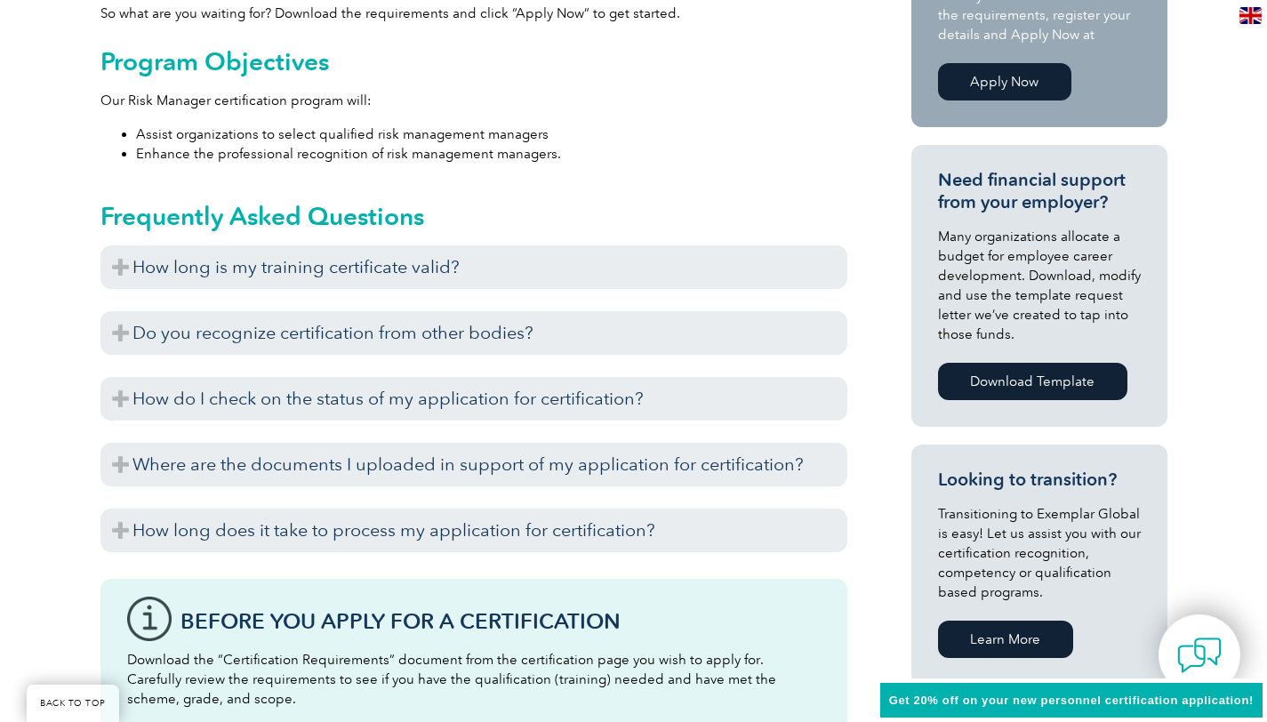
scroll to position [788, 0]
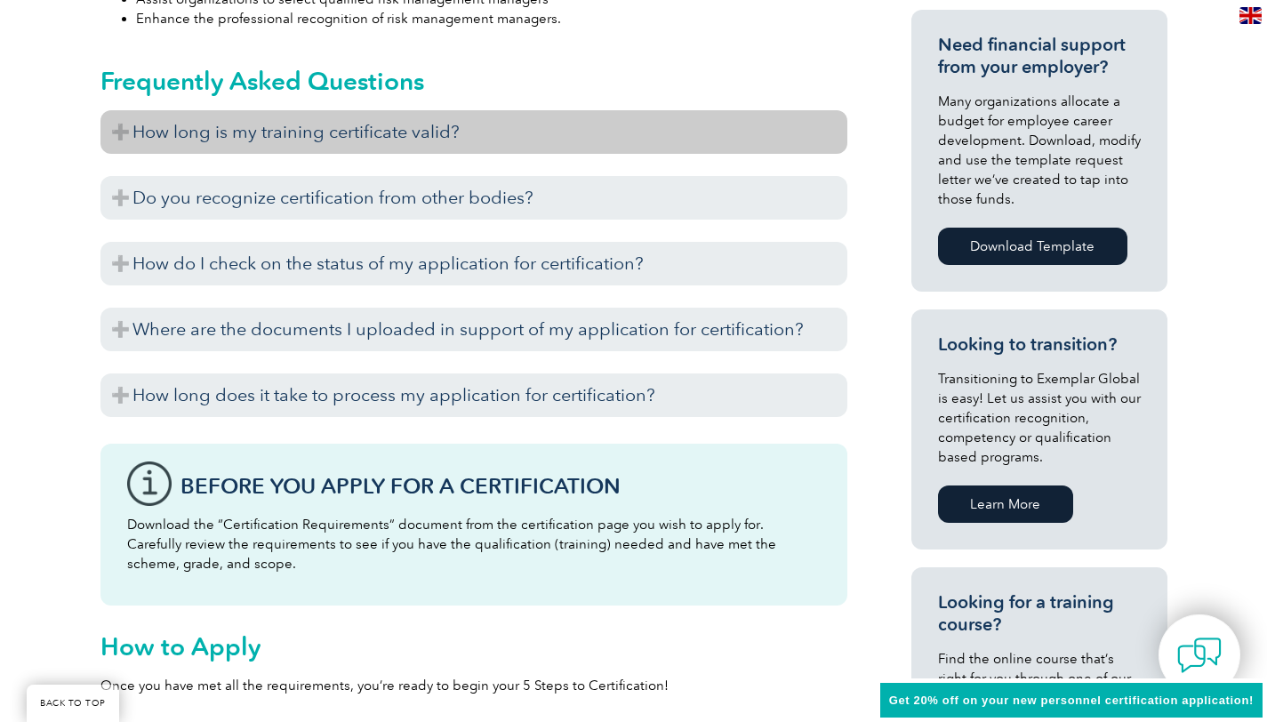
click at [356, 124] on h3 "How long is my training certificate valid?" at bounding box center [473, 132] width 747 height 44
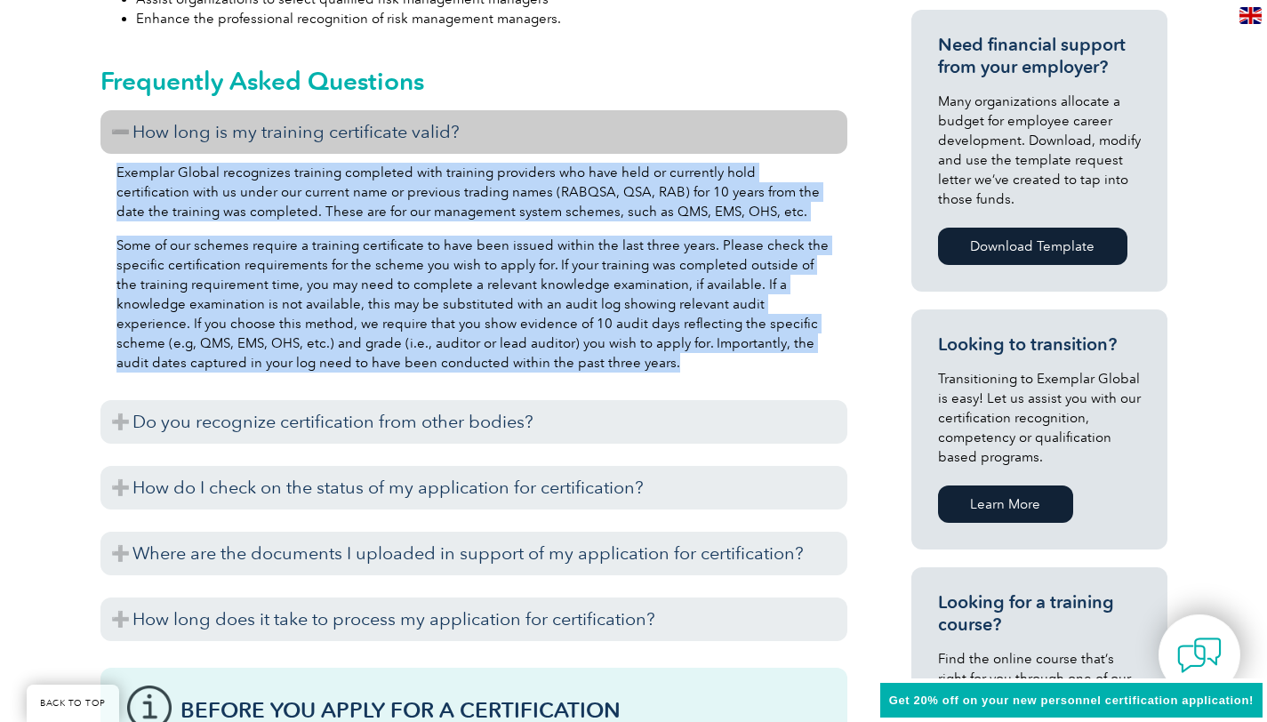
drag, startPoint x: 117, startPoint y: 171, endPoint x: 571, endPoint y: 366, distance: 493.8
click at [571, 366] on div "Exemplar Global recognizes training completed with training providers who have …" at bounding box center [473, 270] width 747 height 233
copy div "Exemplar Global recognizes training completed with training providers who have …"
click at [746, 243] on p "Some of our schemes require a training certificate to have been issued within t…" at bounding box center [473, 304] width 715 height 137
